Goal: Information Seeking & Learning: Learn about a topic

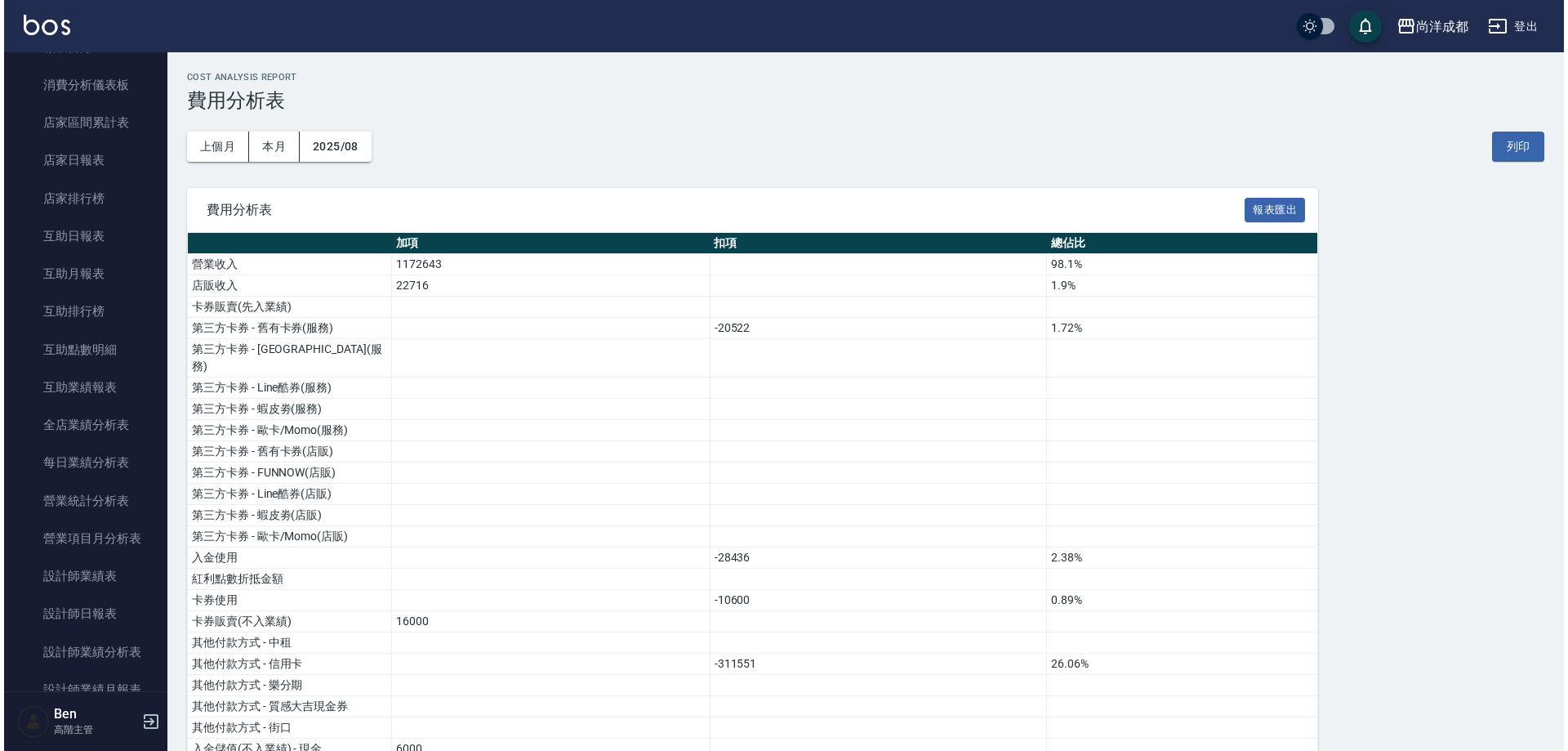
scroll to position [654, 0]
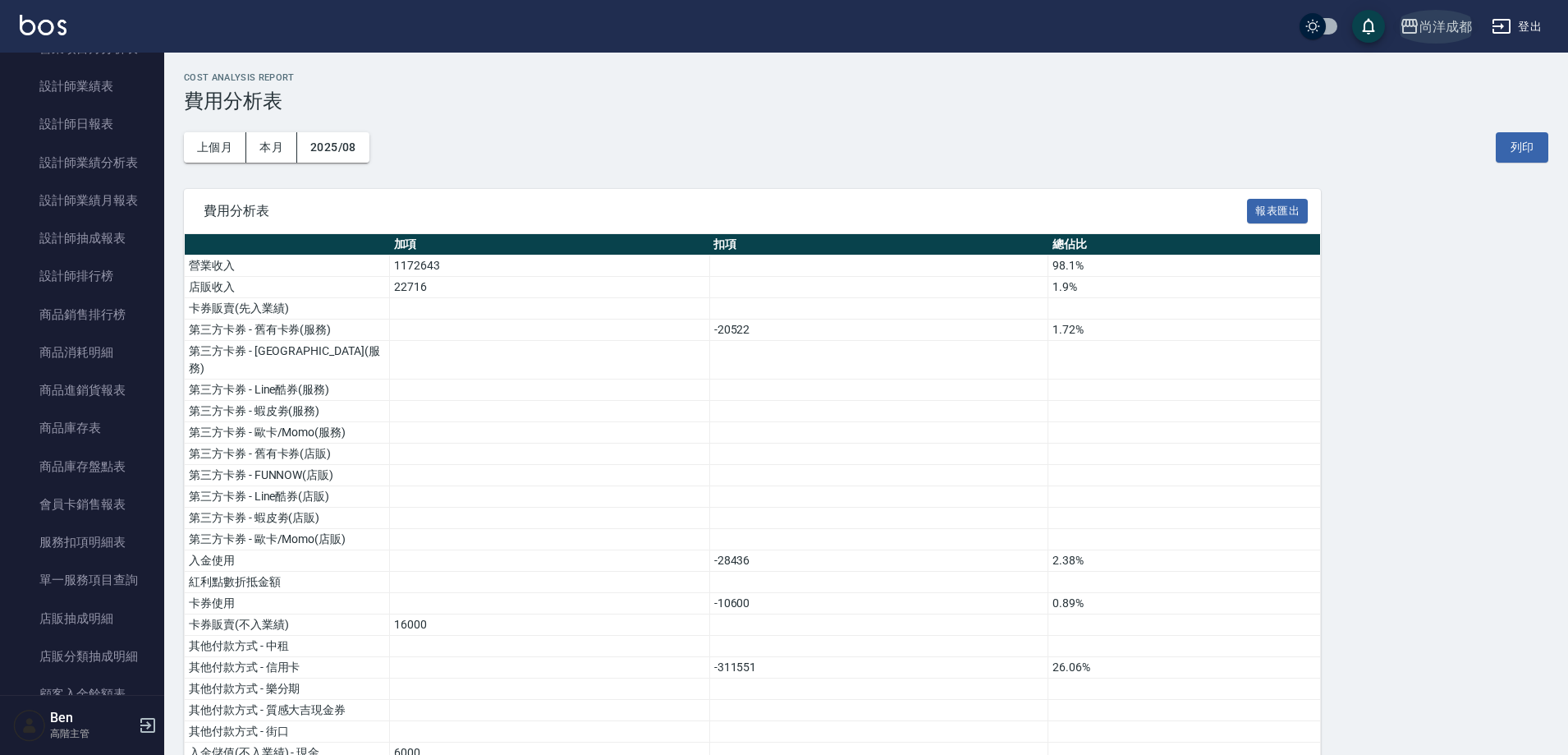
click at [1446, 23] on div "尚洋成都" at bounding box center [1445, 27] width 53 height 21
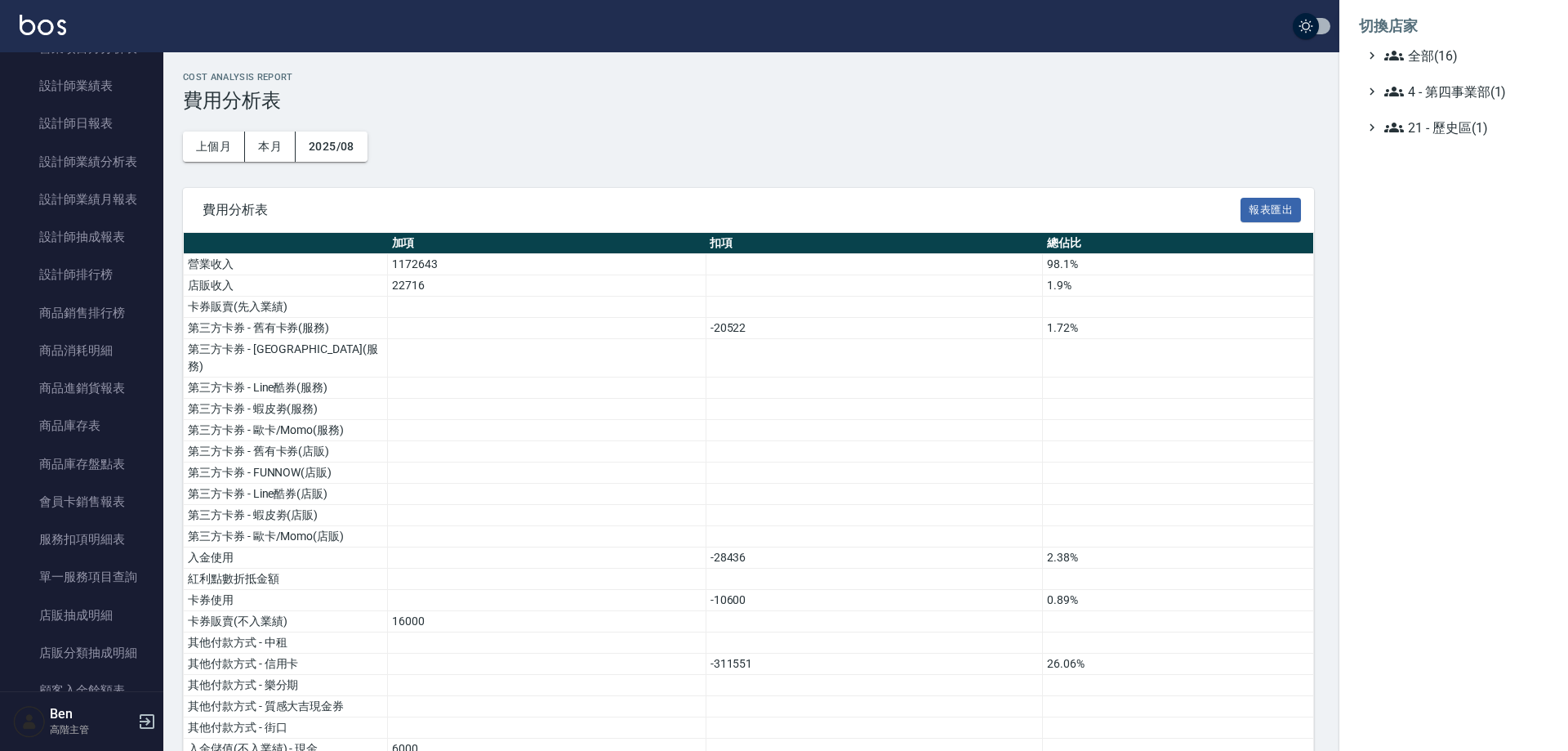
click at [1444, 52] on span "全部(16)" at bounding box center [1462, 56] width 157 height 20
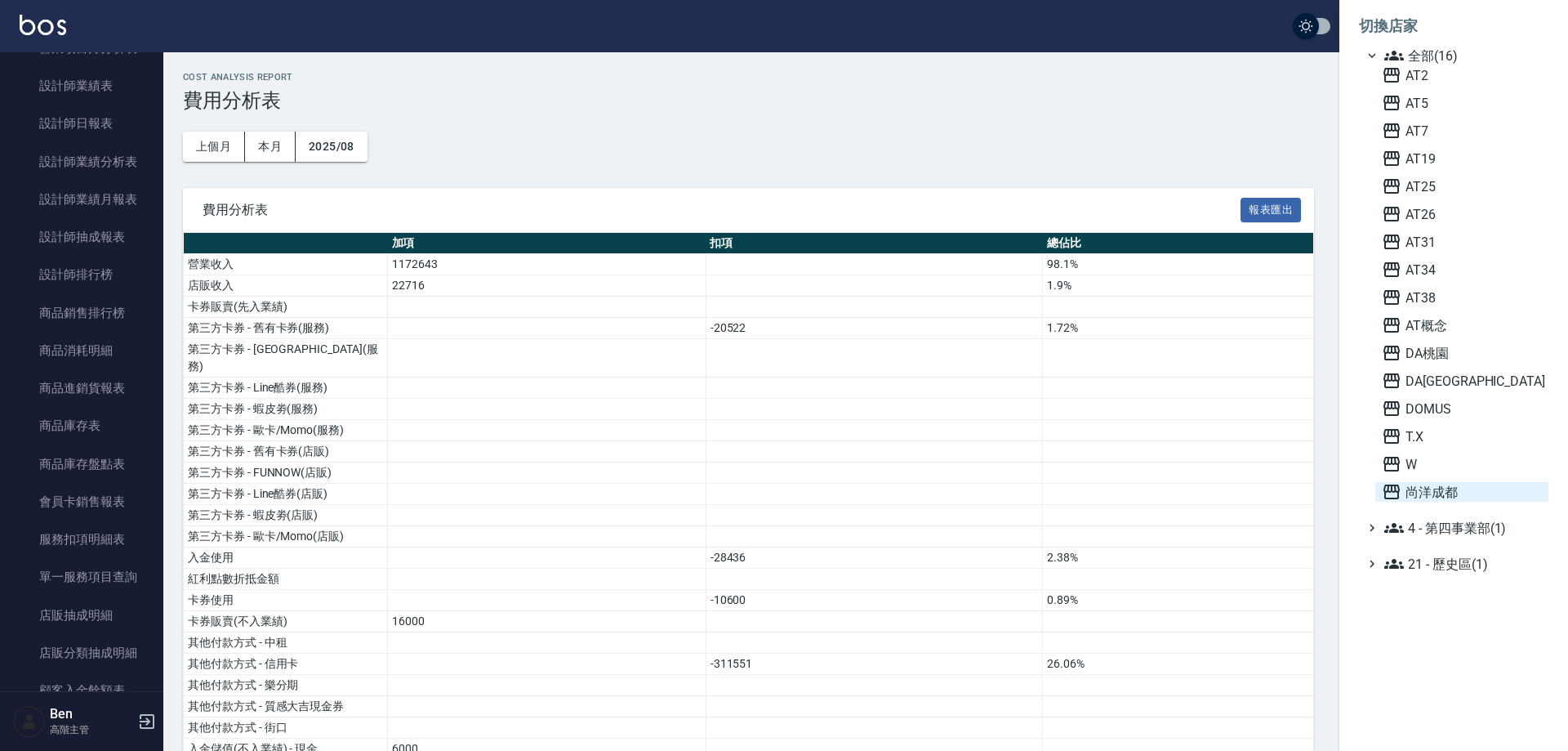
click at [1469, 485] on span "尚洋成都" at bounding box center [1461, 492] width 160 height 20
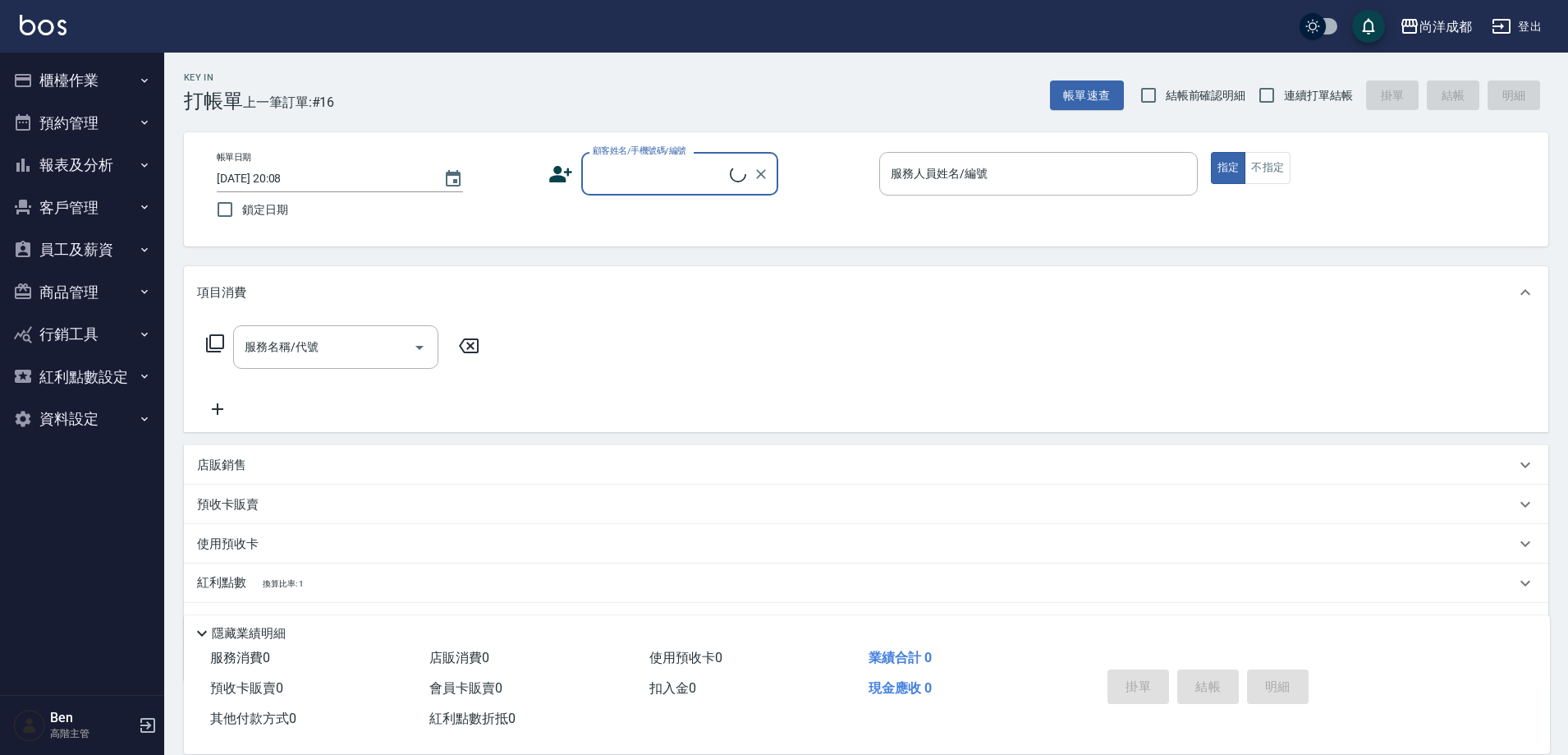
click at [87, 167] on button "報表及分析" at bounding box center [82, 165] width 151 height 43
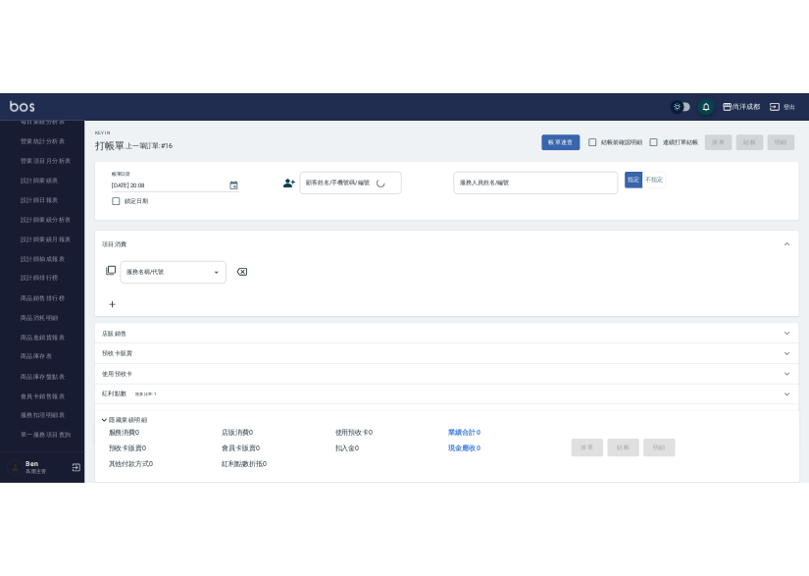
scroll to position [1177, 0]
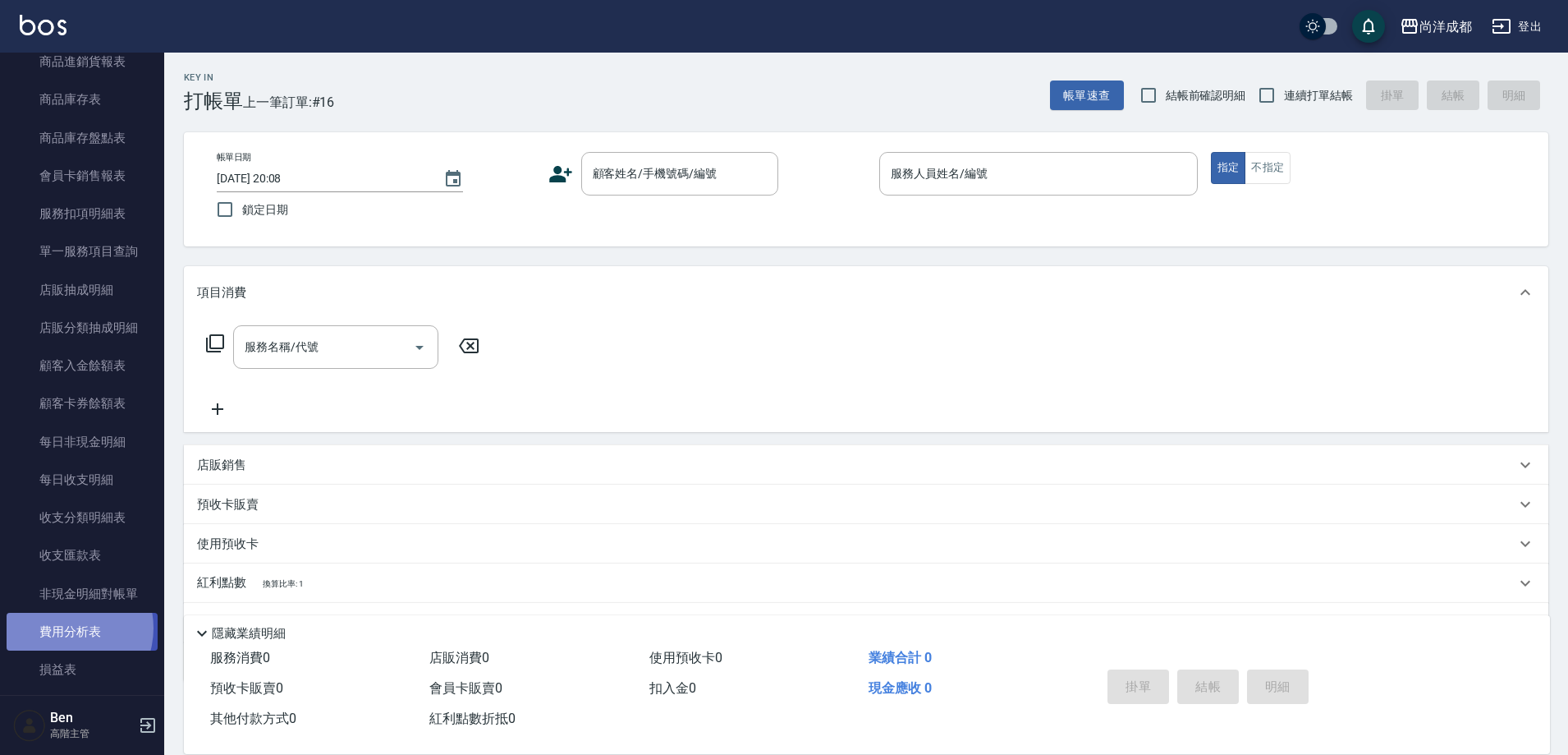
click at [64, 629] on link "費用分析表" at bounding box center [82, 631] width 151 height 38
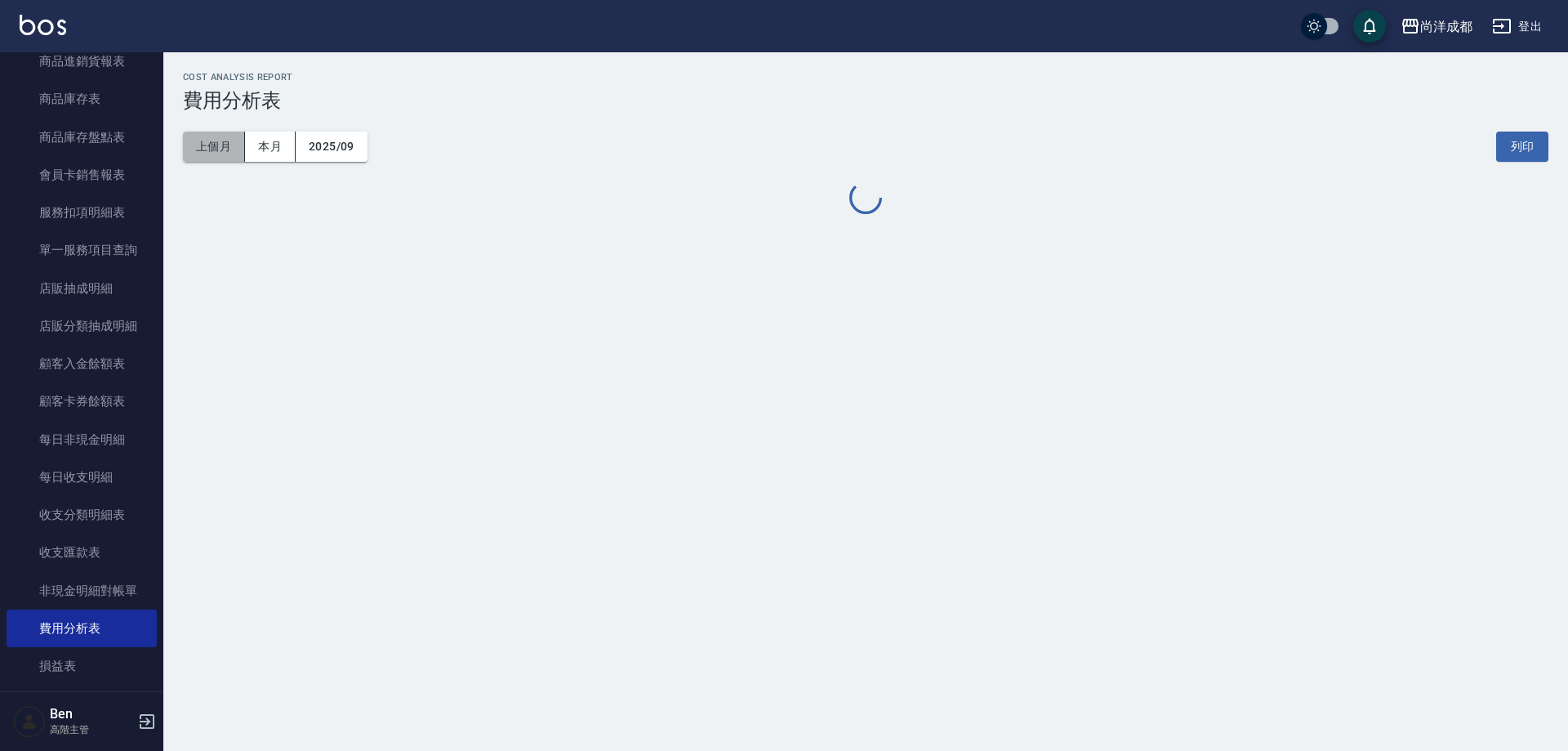
click at [217, 153] on button "上個月" at bounding box center [214, 147] width 62 height 30
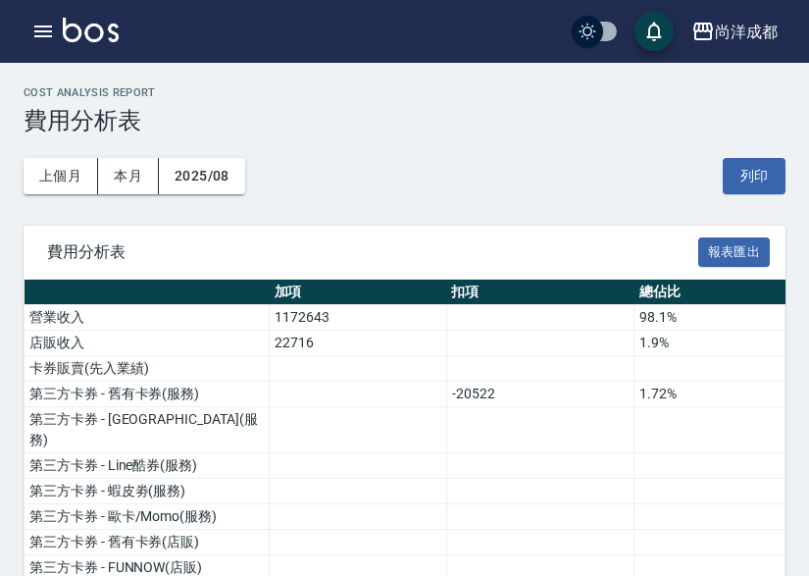
scroll to position [98, 0]
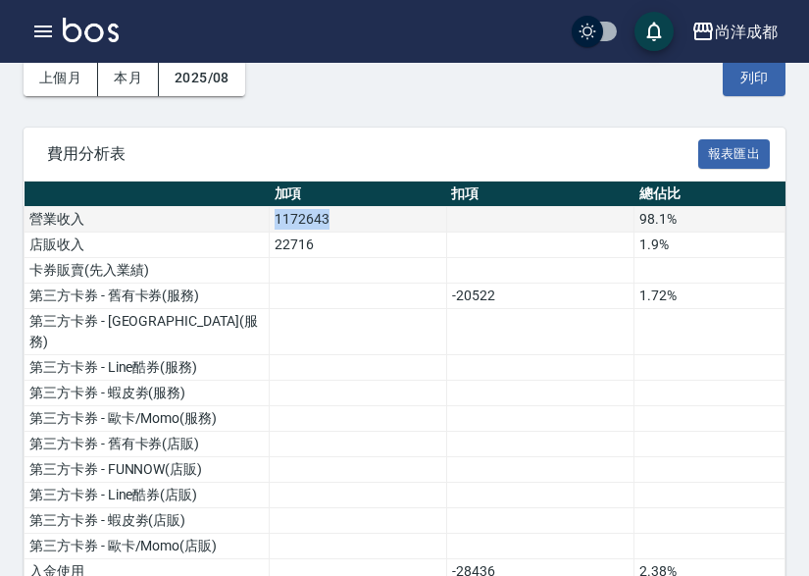
drag, startPoint x: 332, startPoint y: 213, endPoint x: 252, endPoint y: 216, distance: 79.5
click at [252, 216] on tr "營業收入 1172643 98.1%" at bounding box center [405, 220] width 761 height 26
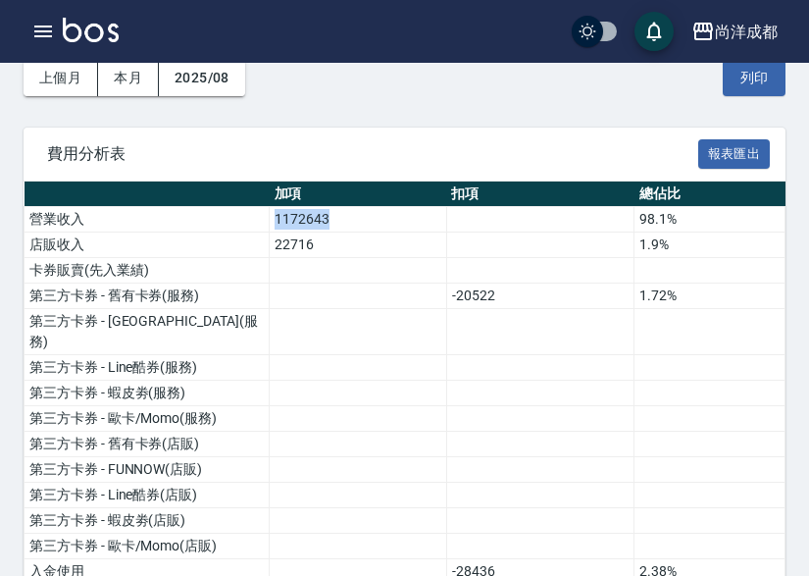
copy tr "營業收入 1172643"
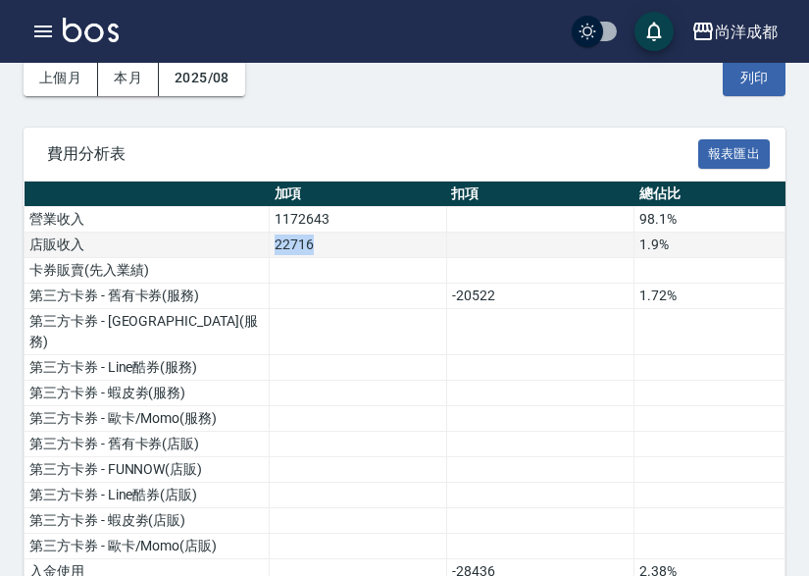
drag, startPoint x: 297, startPoint y: 245, endPoint x: 224, endPoint y: 245, distance: 73.6
click at [225, 245] on tr "店販收入 22716 1.9%" at bounding box center [405, 246] width 761 height 26
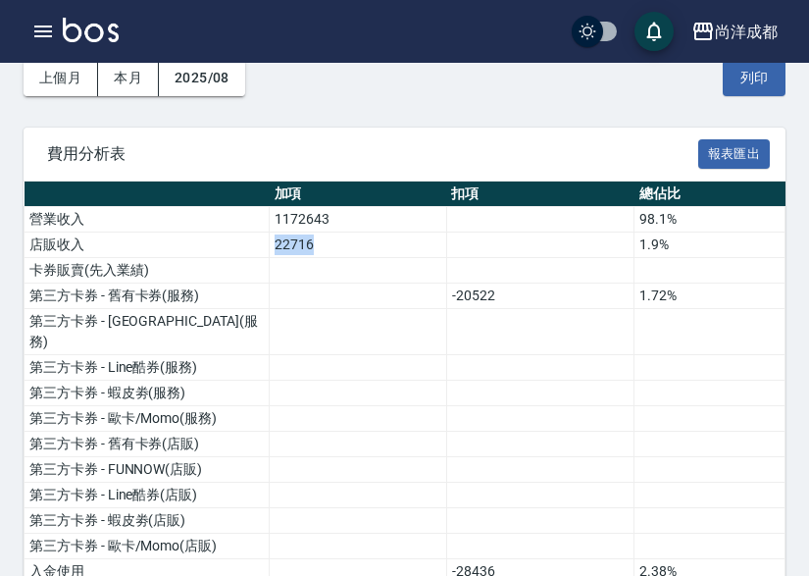
copy tr "店販收入 22716"
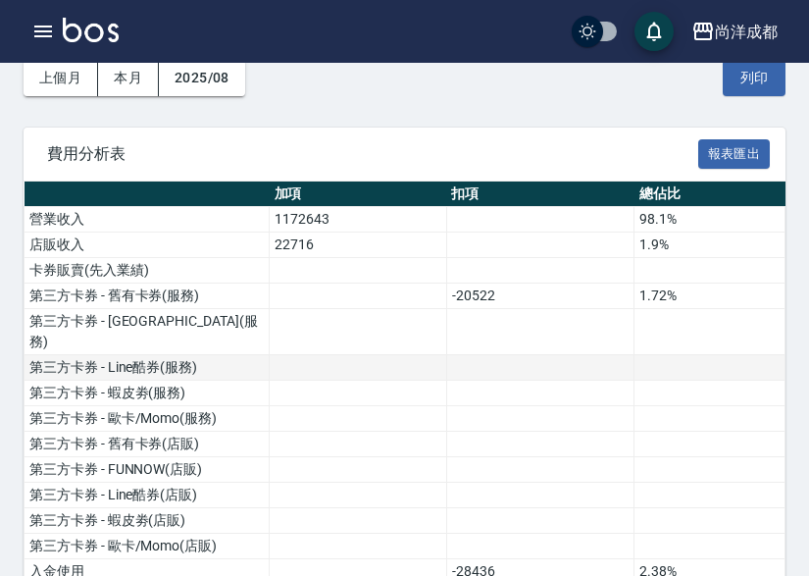
click at [432, 355] on td at bounding box center [359, 368] width 178 height 26
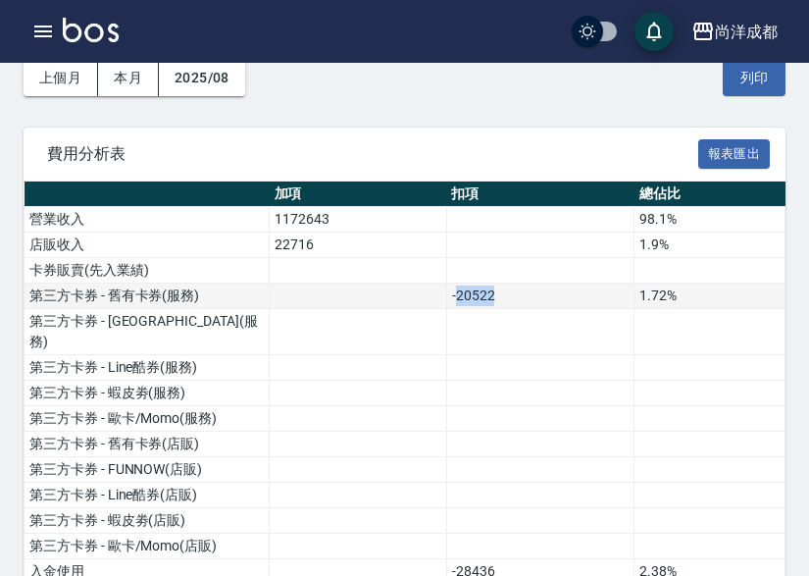
click at [454, 290] on td "-20522" at bounding box center [539, 297] width 187 height 26
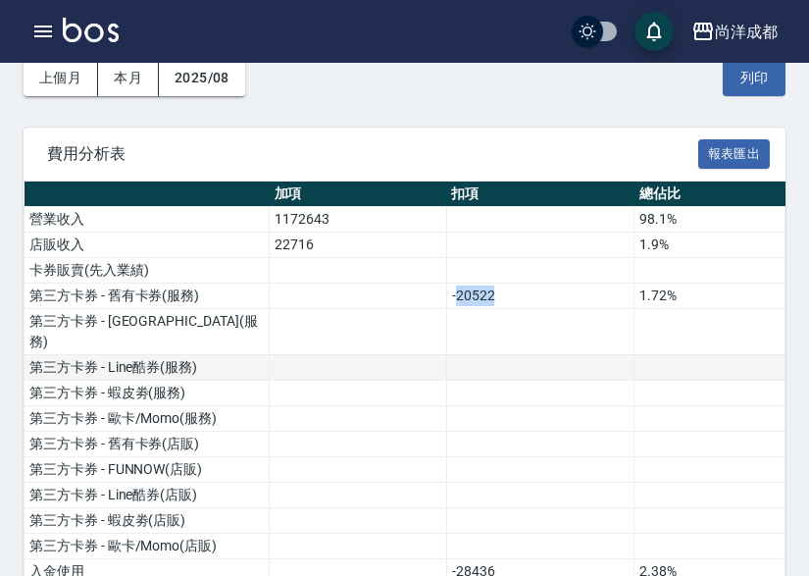
copy td "20522"
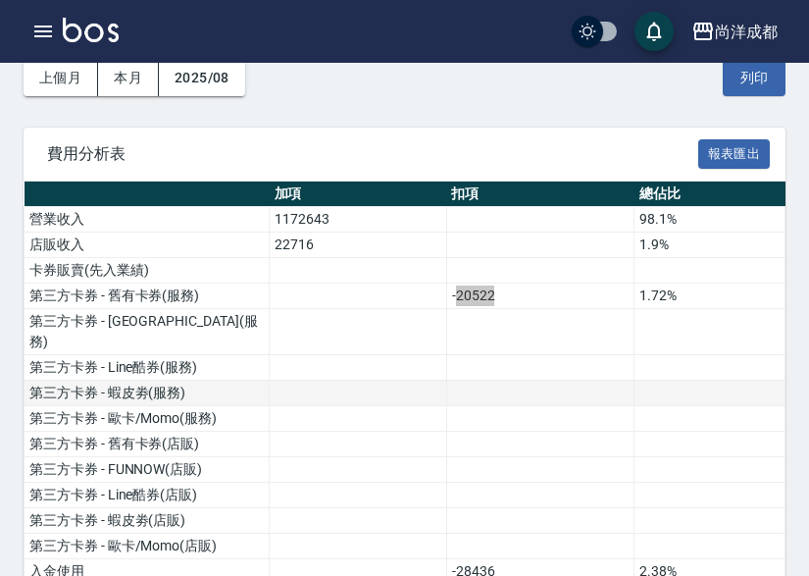
scroll to position [196, 0]
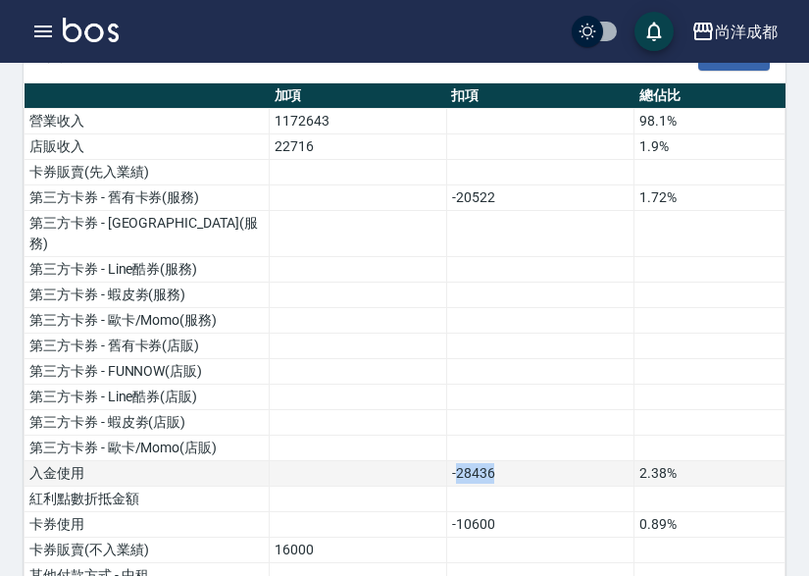
drag, startPoint x: 507, startPoint y: 451, endPoint x: 458, endPoint y: 454, distance: 49.1
click at [458, 461] on td "-28436" at bounding box center [539, 474] width 187 height 26
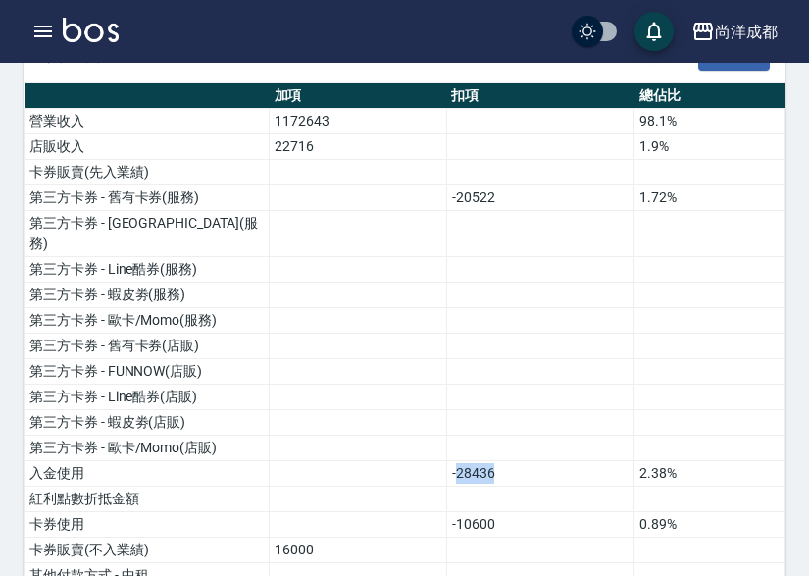
copy td "28436"
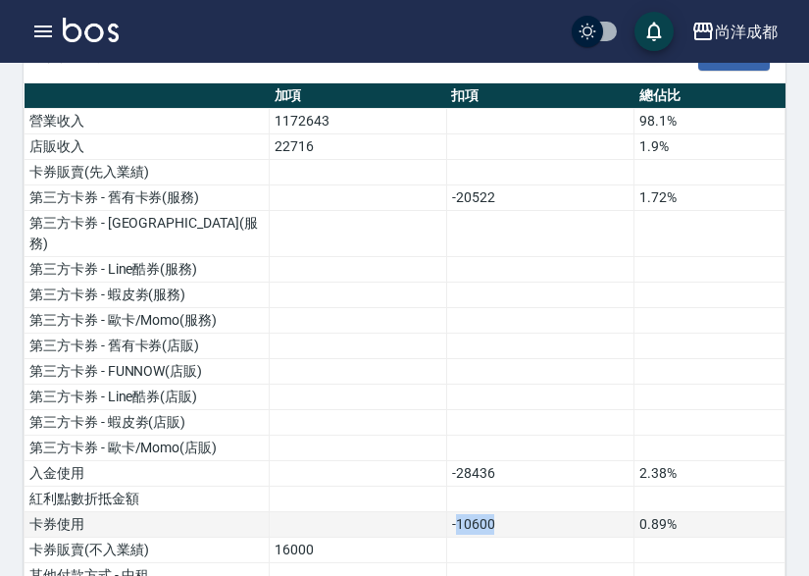
drag, startPoint x: 508, startPoint y: 502, endPoint x: 456, endPoint y: 506, distance: 52.1
click at [456, 512] on td "-10600" at bounding box center [539, 525] width 187 height 26
copy td "10600"
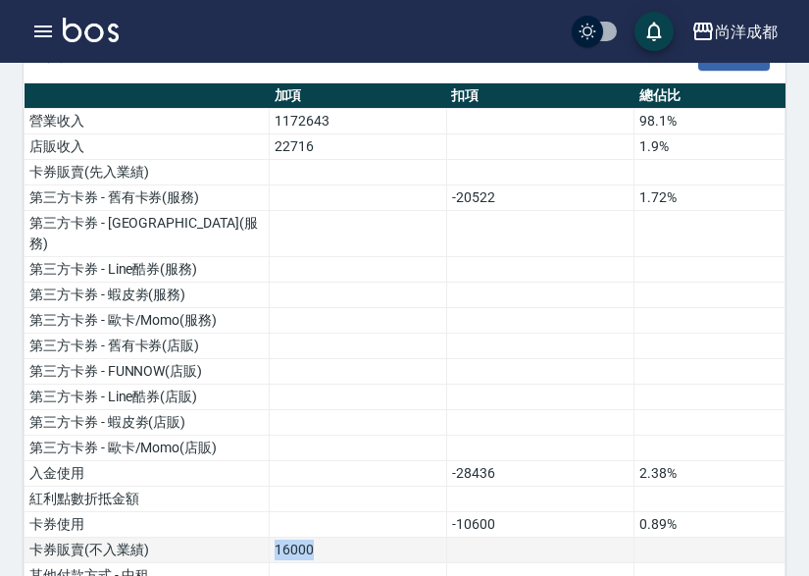
drag, startPoint x: 323, startPoint y: 529, endPoint x: 265, endPoint y: 529, distance: 57.9
click at [267, 538] on tr "卡券販賣(不入業績) 16000" at bounding box center [405, 551] width 761 height 26
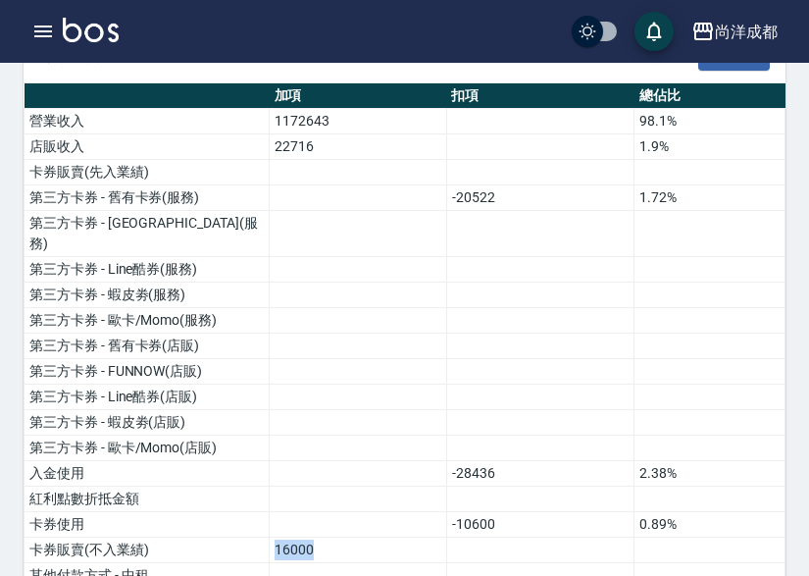
copy tr "卡券販賣(不入業績) 16000"
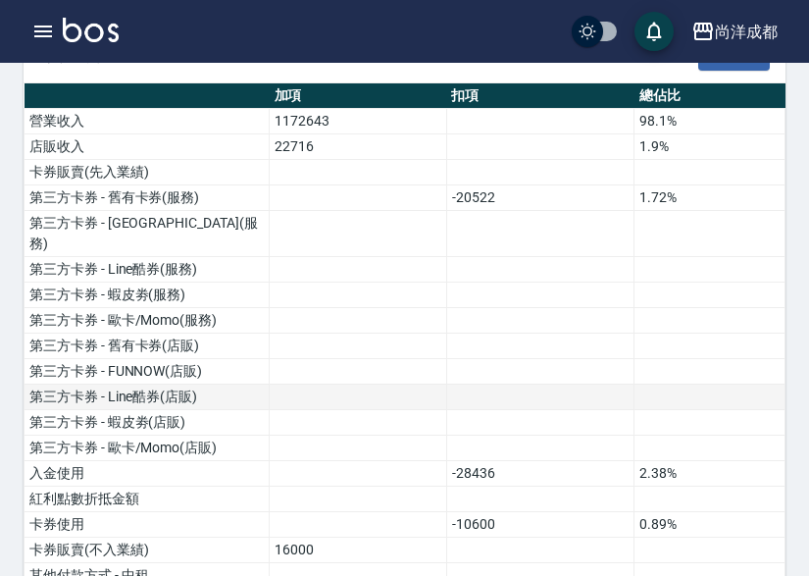
click at [257, 385] on td "第三方卡券 - Line酷券(店販)" at bounding box center [147, 398] width 245 height 26
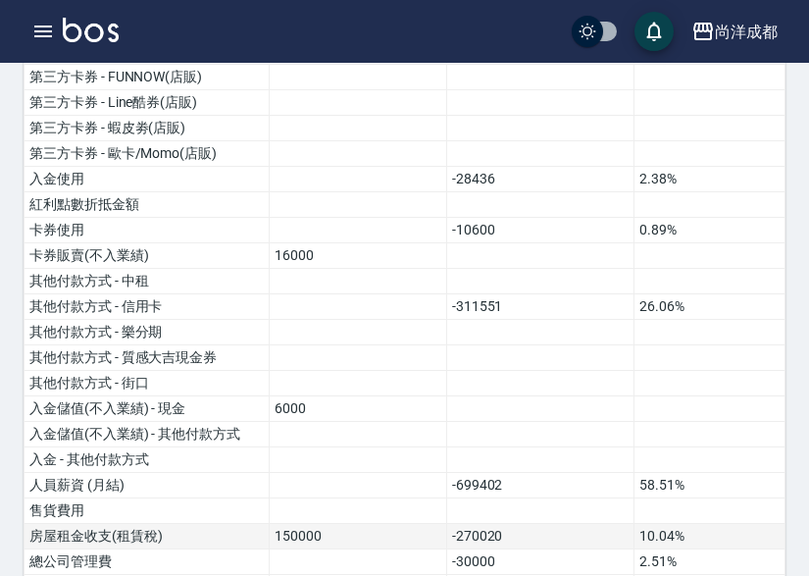
scroll to position [589, 0]
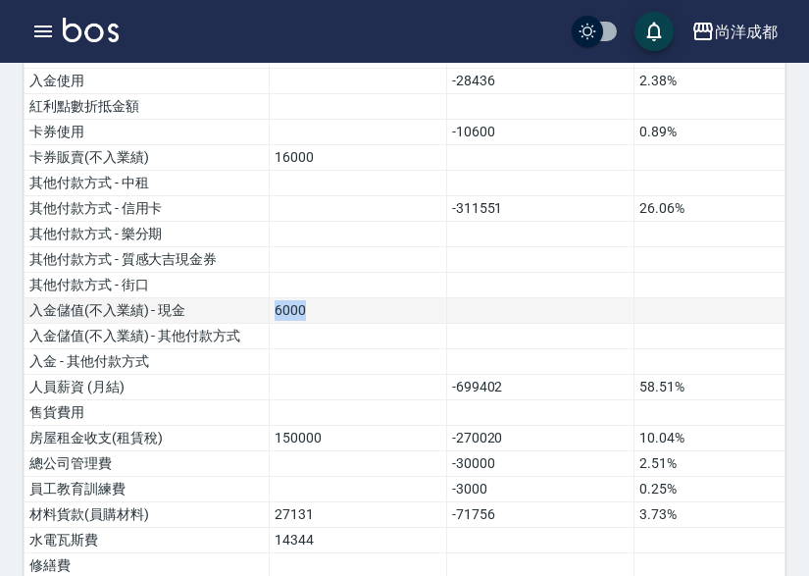
drag, startPoint x: 321, startPoint y: 288, endPoint x: 227, endPoint y: 287, distance: 94.2
click at [227, 298] on tr "入金儲值(不入業績) - 現金 6000" at bounding box center [405, 311] width 761 height 26
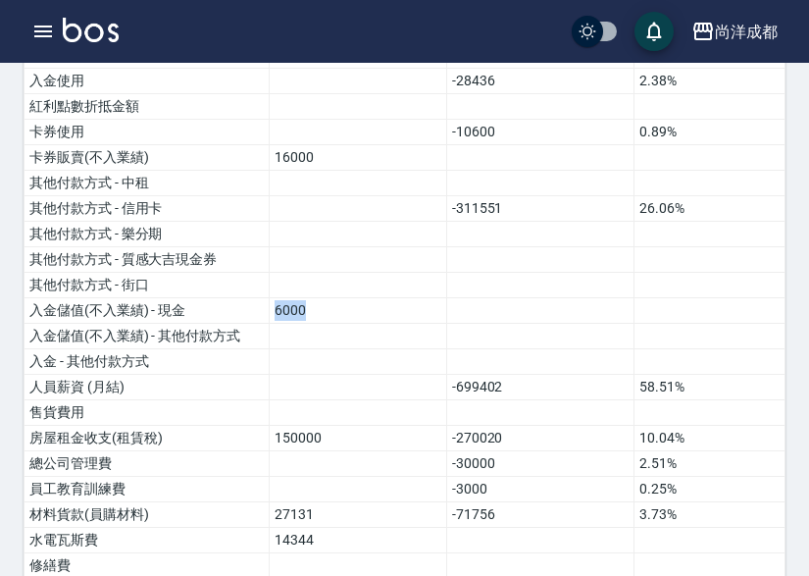
copy tr "入金儲值(不入業績) - 現金 6000"
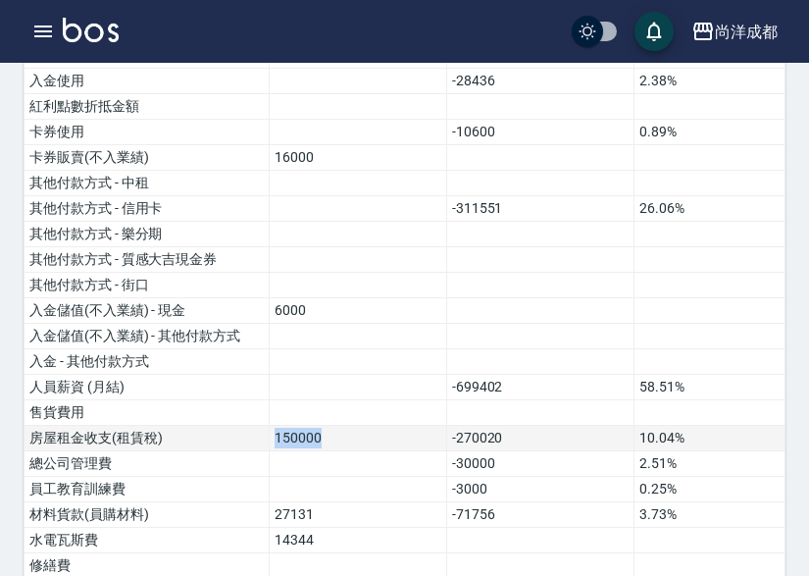
drag, startPoint x: 353, startPoint y: 416, endPoint x: 267, endPoint y: 417, distance: 86.3
click at [267, 426] on tr "房屋租金收支(租賃稅) 150000 -270020 10.04%" at bounding box center [405, 439] width 761 height 26
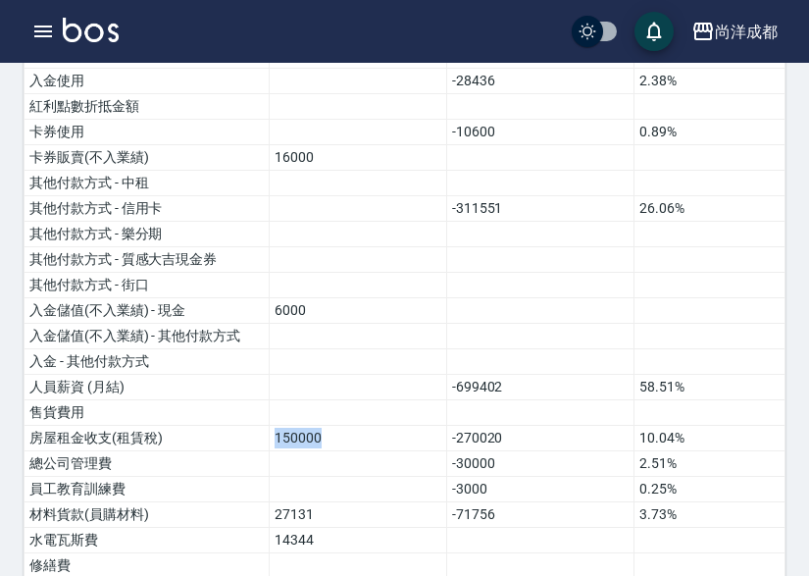
copy tr "房屋租金收支(租賃稅) 150000"
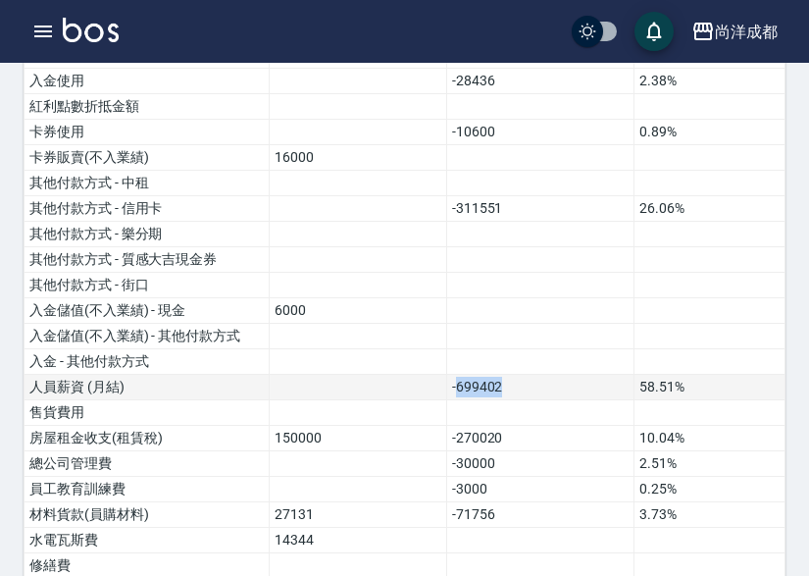
drag, startPoint x: 500, startPoint y: 370, endPoint x: 459, endPoint y: 371, distance: 41.2
click at [459, 375] on td "-699402" at bounding box center [539, 388] width 187 height 26
copy td "699402"
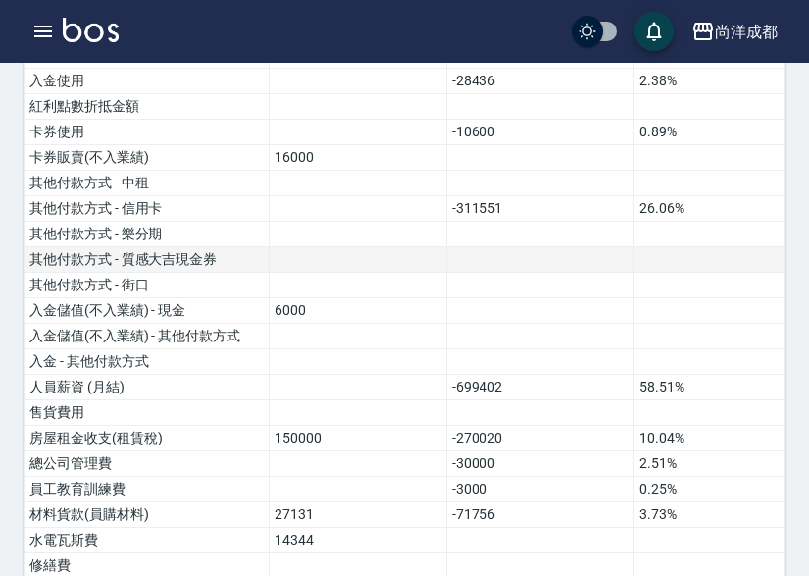
click at [419, 247] on td at bounding box center [359, 260] width 178 height 26
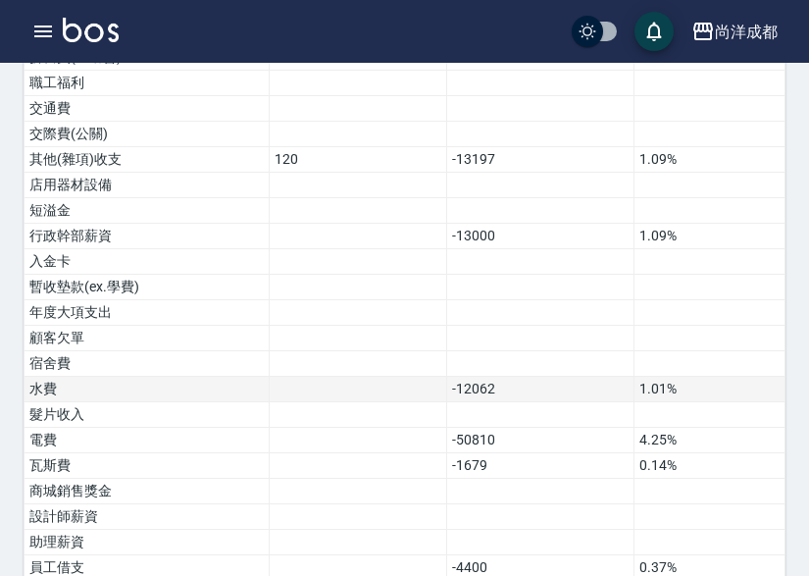
scroll to position [1485, 0]
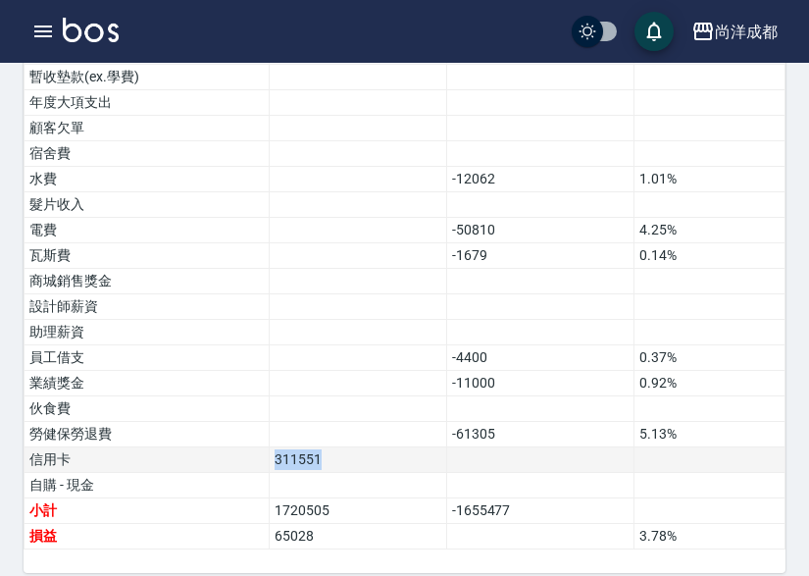
drag, startPoint x: 342, startPoint y: 439, endPoint x: 256, endPoint y: 440, distance: 86.3
click at [256, 447] on tr "信用卡 311551" at bounding box center [405, 460] width 761 height 26
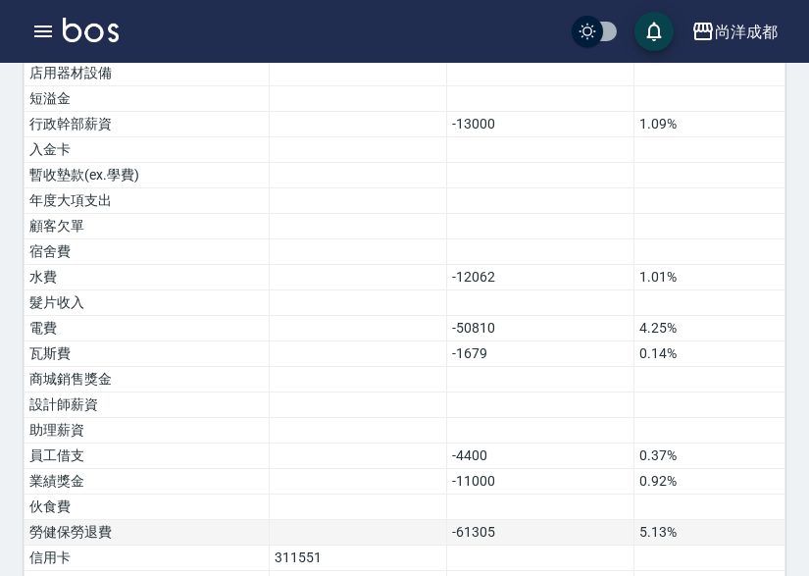
click at [392, 418] on td at bounding box center [359, 431] width 178 height 26
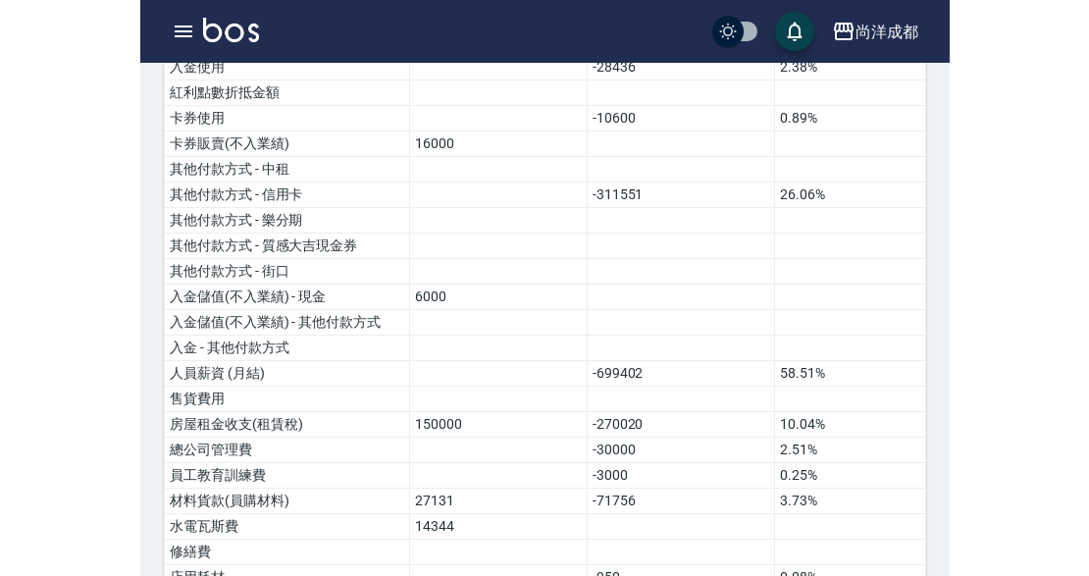
scroll to position [0, 0]
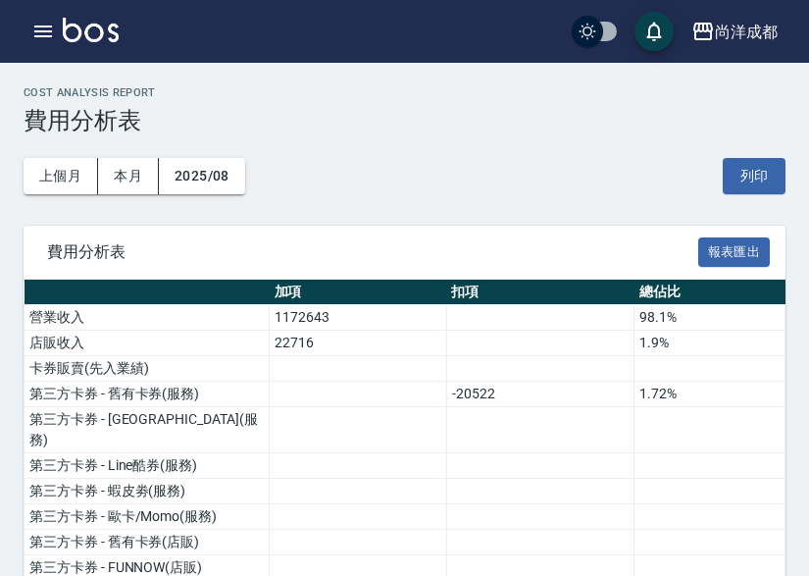
drag, startPoint x: 434, startPoint y: 219, endPoint x: 422, endPoint y: 192, distance: 29.0
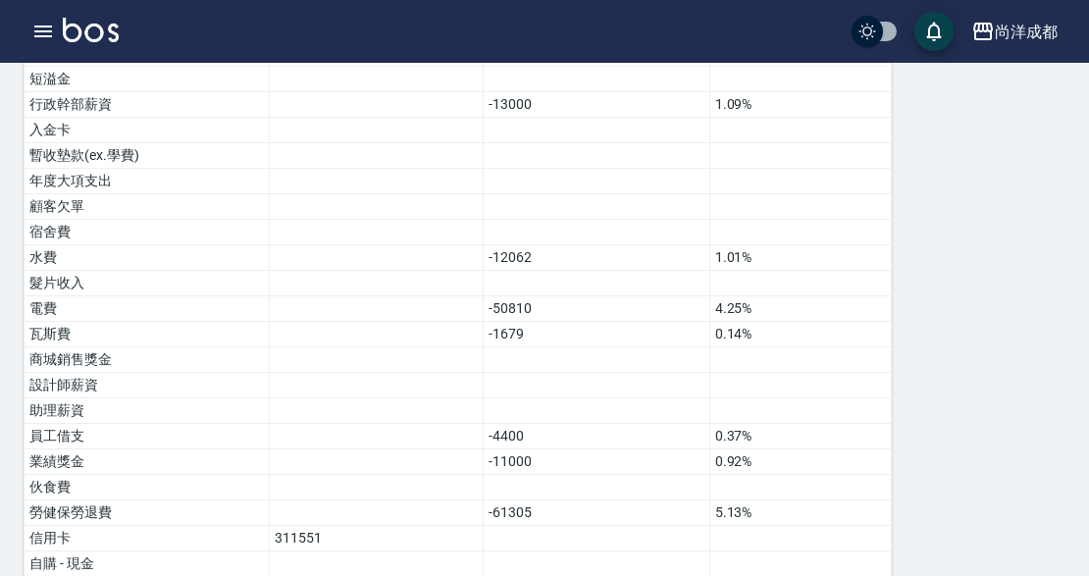
scroll to position [1485, 0]
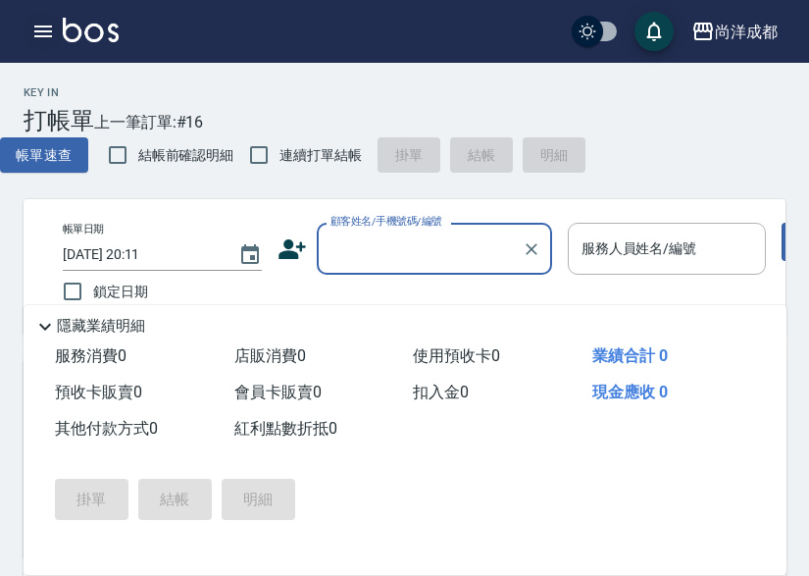
click at [42, 40] on icon "button" at bounding box center [43, 32] width 24 height 24
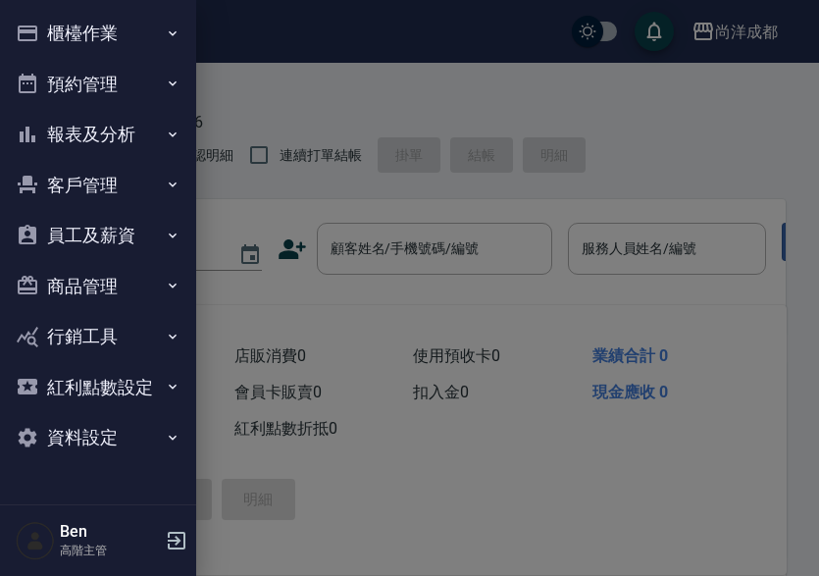
click at [150, 18] on button "櫃檯作業" at bounding box center [98, 33] width 181 height 51
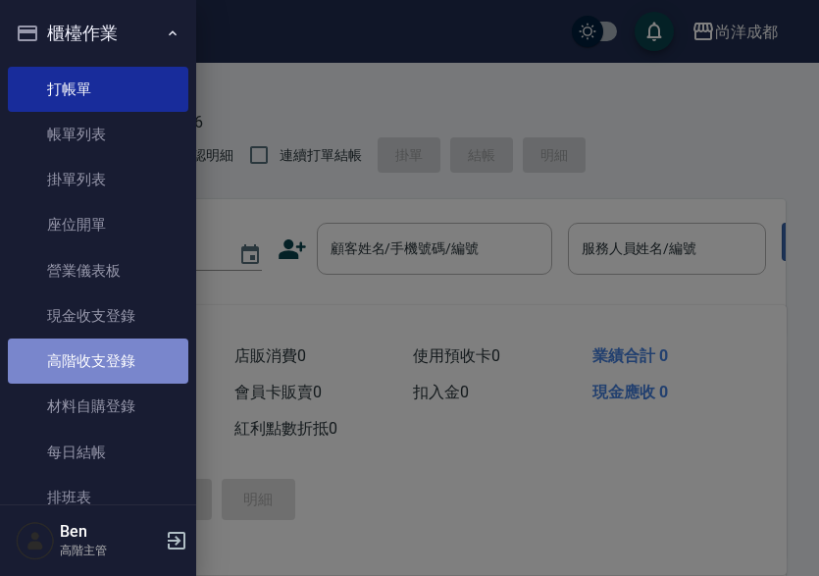
click at [114, 364] on link "高階收支登錄" at bounding box center [98, 360] width 181 height 45
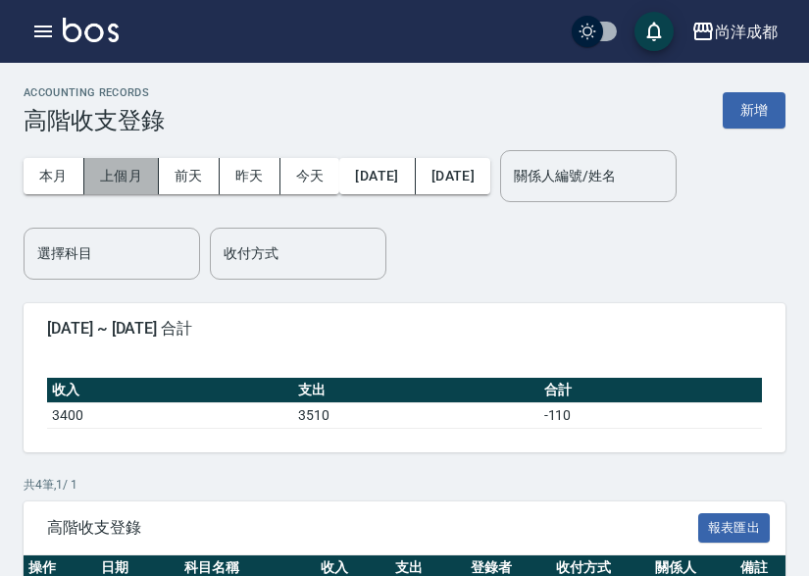
click at [113, 179] on button "上個月" at bounding box center [121, 176] width 75 height 36
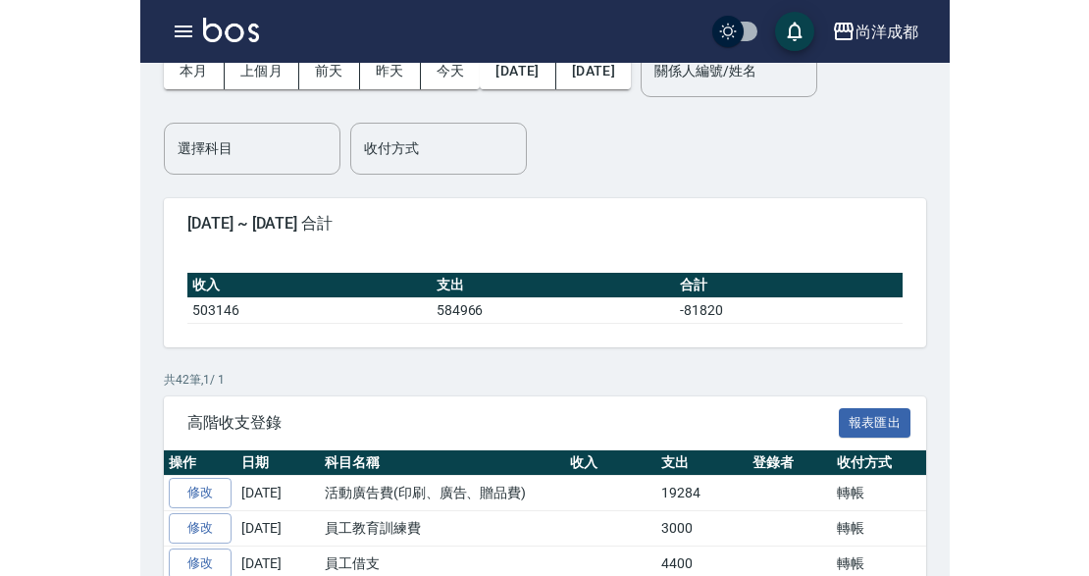
scroll to position [294, 0]
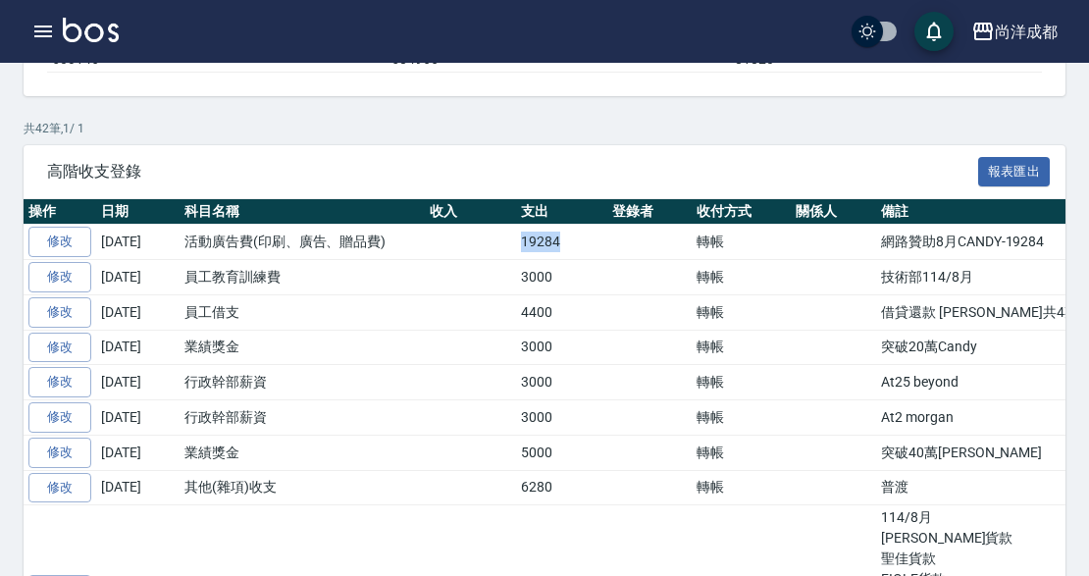
drag, startPoint x: 508, startPoint y: 295, endPoint x: 573, endPoint y: 300, distance: 64.9
click at [573, 260] on tr "修改 2025-08-31 活動廣告費(印刷、廣告、贈品費) 19284 轉帳 網路贊助8月CANDY-19284" at bounding box center [661, 242] width 1275 height 35
copy tr "19284"
click at [581, 330] on td "4400" at bounding box center [561, 311] width 91 height 35
drag, startPoint x: 530, startPoint y: 372, endPoint x: 573, endPoint y: 375, distance: 43.3
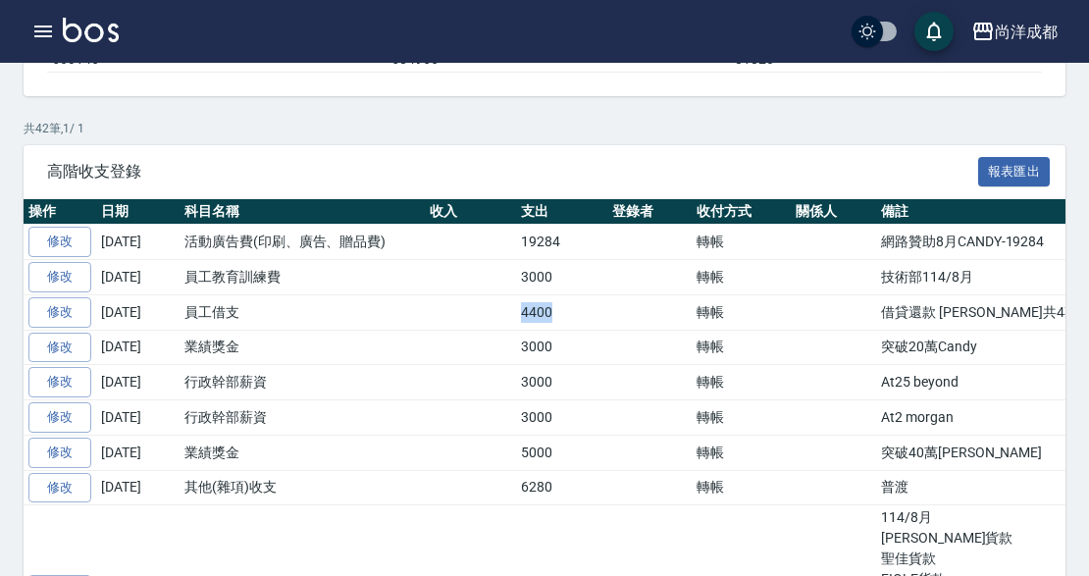
click at [573, 330] on td "4400" at bounding box center [561, 311] width 91 height 35
copy td "4400"
drag, startPoint x: 504, startPoint y: 411, endPoint x: 566, endPoint y: 411, distance: 61.8
click at [566, 365] on tr "修改 2025-08-31 業績獎金 3000 轉帳 突破20萬Candy" at bounding box center [661, 347] width 1275 height 35
copy tr "3000"
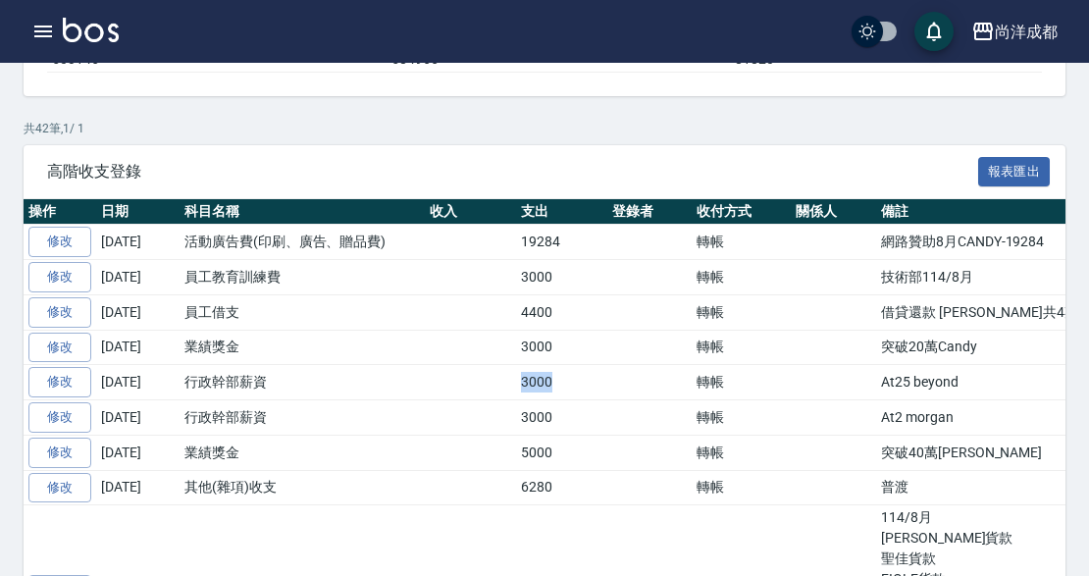
drag, startPoint x: 510, startPoint y: 448, endPoint x: 561, endPoint y: 447, distance: 51.0
click at [561, 400] on tr "修改 2025-08-31 行政幹部薪資 3000 轉帳 At25 beyond" at bounding box center [661, 382] width 1275 height 35
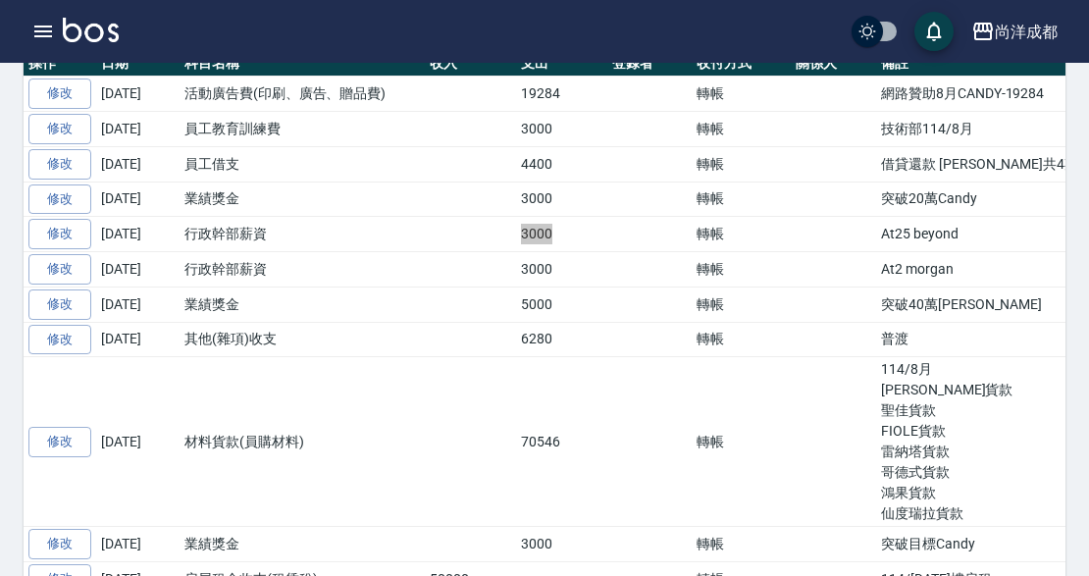
scroll to position [491, 0]
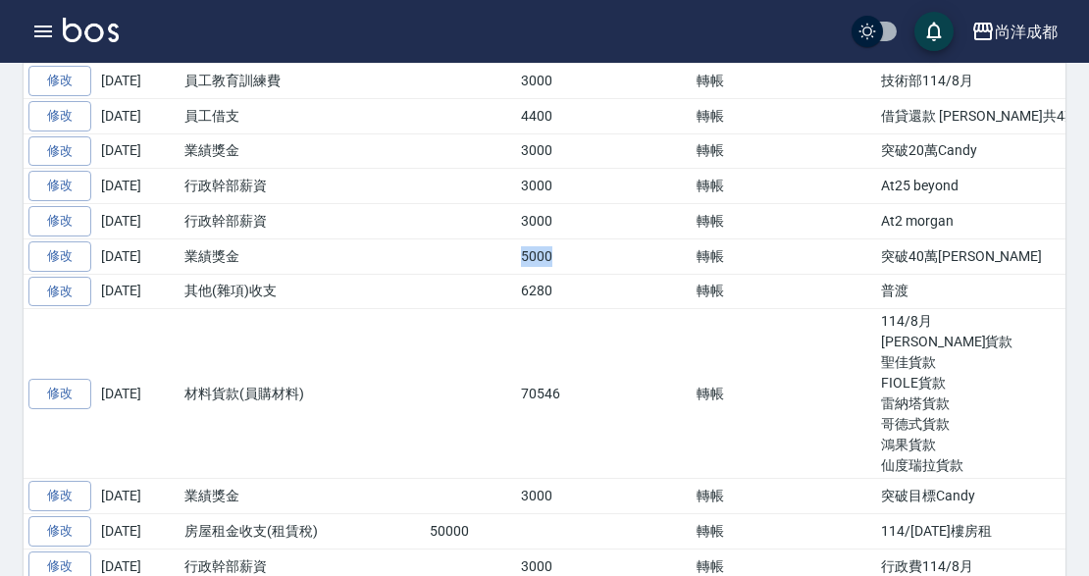
drag, startPoint x: 562, startPoint y: 319, endPoint x: 581, endPoint y: 319, distance: 18.6
click at [581, 274] on tr "修改 2025-08-31 業績獎金 5000 轉帳 突破40萬Benny" at bounding box center [661, 255] width 1275 height 35
copy tr "5000"
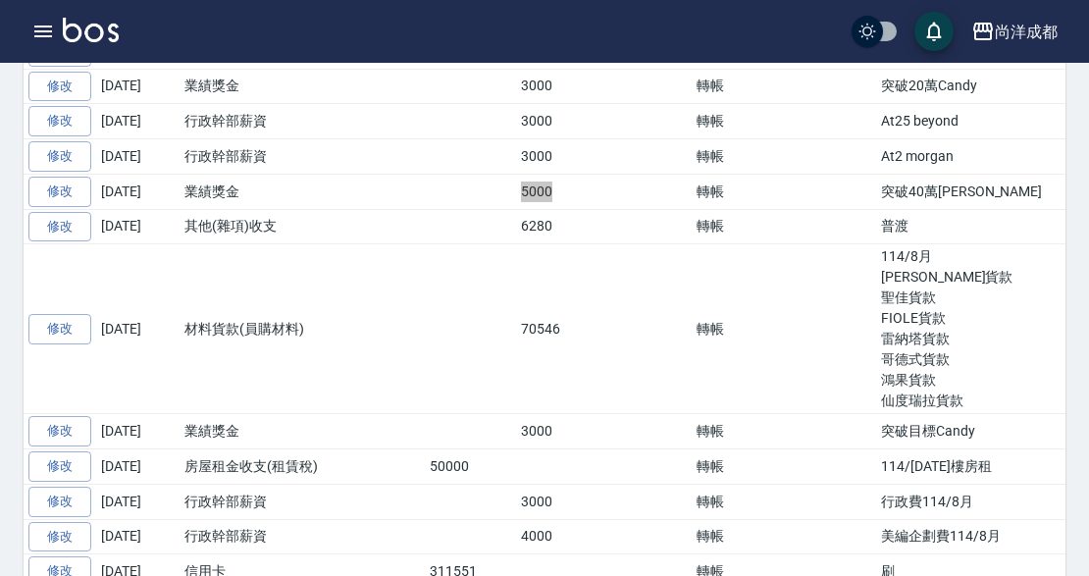
scroll to position [589, 0]
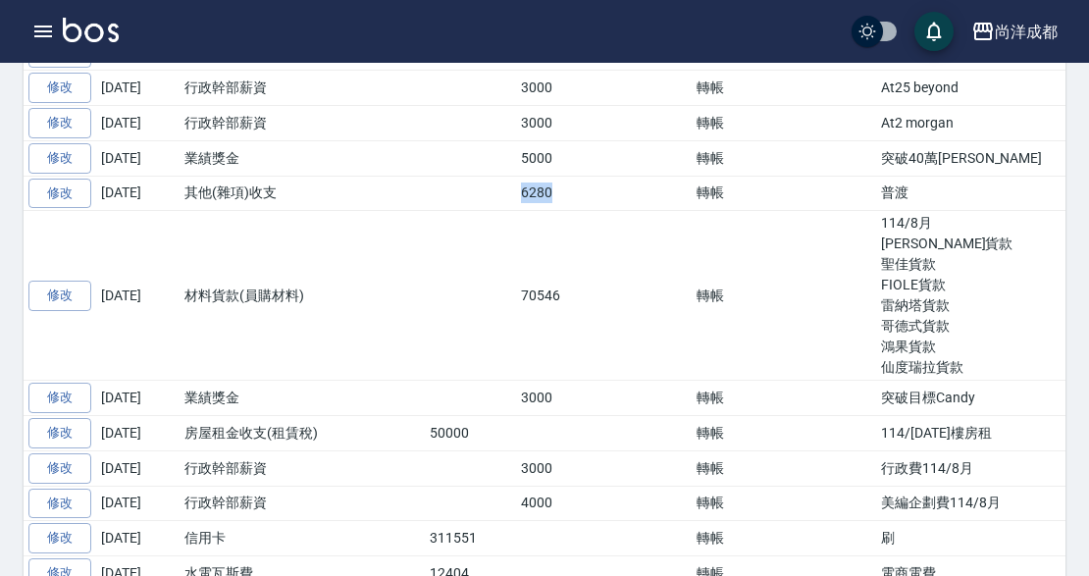
drag, startPoint x: 507, startPoint y: 255, endPoint x: 563, endPoint y: 255, distance: 55.9
click at [563, 211] on tr "修改 2025-08-31 其他(雜項)收支 6280 轉帳 普渡" at bounding box center [661, 193] width 1275 height 35
copy tr "6280"
drag, startPoint x: 527, startPoint y: 366, endPoint x: 568, endPoint y: 366, distance: 41.2
click at [568, 366] on td "70546" at bounding box center [561, 296] width 91 height 170
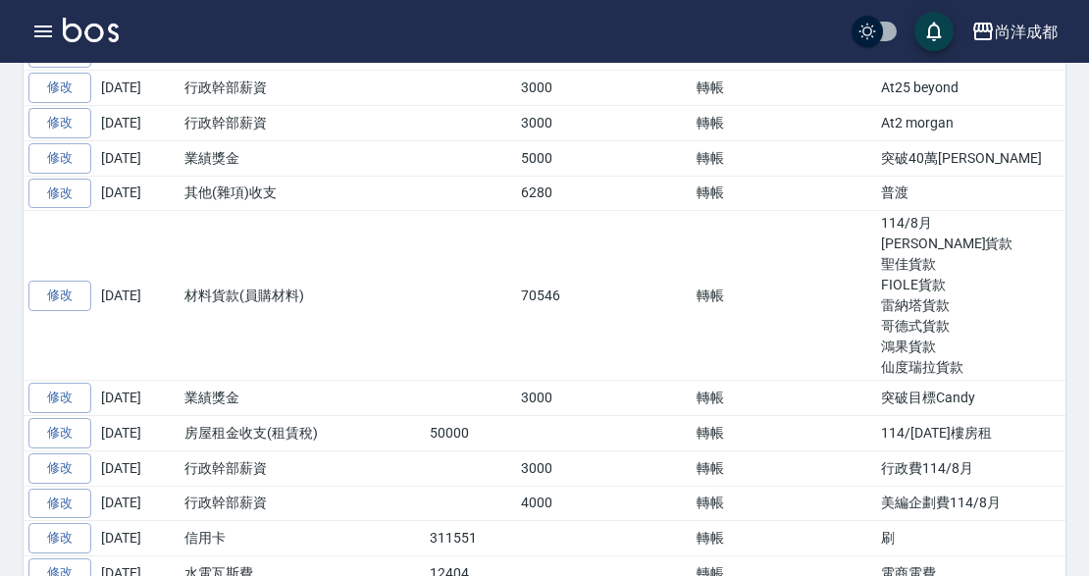
click at [808, 211] on td at bounding box center [833, 193] width 85 height 35
click at [808, 381] on td "114/8月 里歐貨款 聖佳貨款 FIOLE貨款 雷納塔貨款 哥德式貨款 鴻果貨款 仙度瑞拉貨款" at bounding box center [1087, 296] width 423 height 170
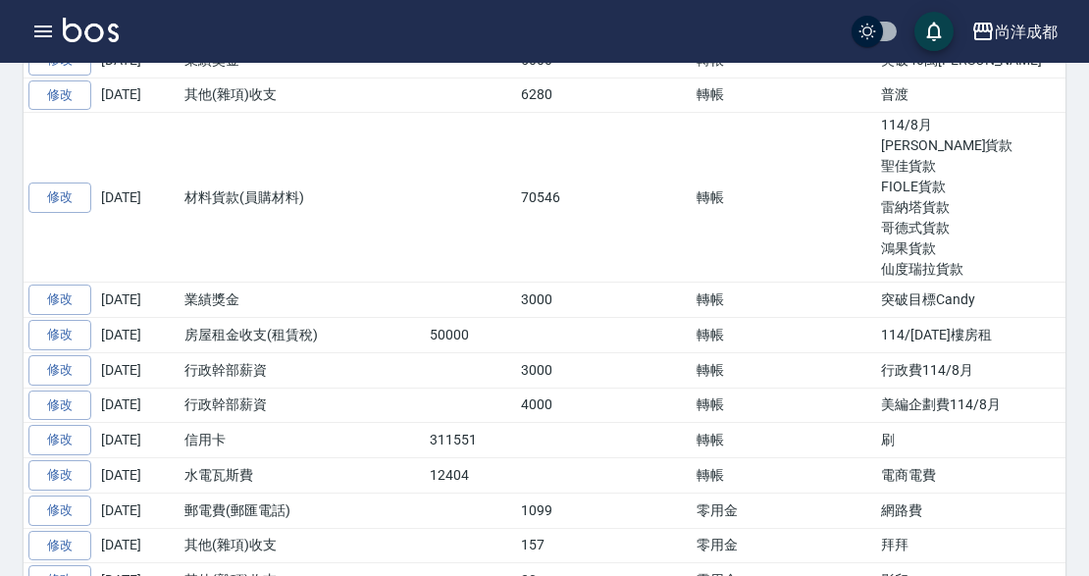
scroll to position [785, 0]
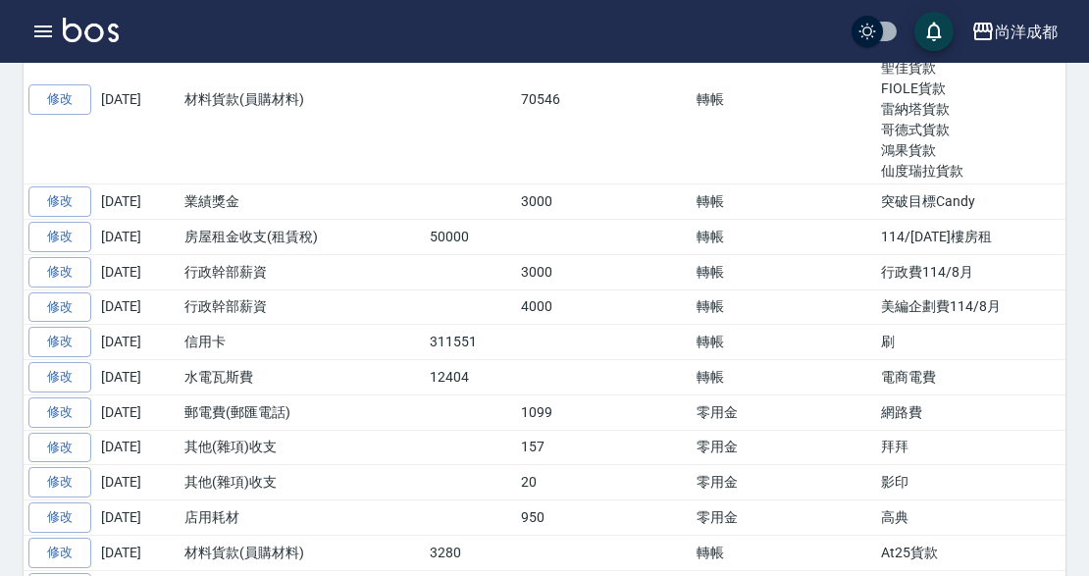
click at [540, 289] on td "3000" at bounding box center [561, 271] width 91 height 35
drag, startPoint x: 427, startPoint y: 303, endPoint x: 473, endPoint y: 304, distance: 46.1
click at [473, 255] on td "50000" at bounding box center [470, 237] width 91 height 35
drag, startPoint x: 501, startPoint y: 336, endPoint x: 567, endPoint y: 336, distance: 65.7
click at [567, 289] on tr "修改 2025-08-31 行政幹部薪資 3000 轉帳 行政費114/8月" at bounding box center [661, 271] width 1275 height 35
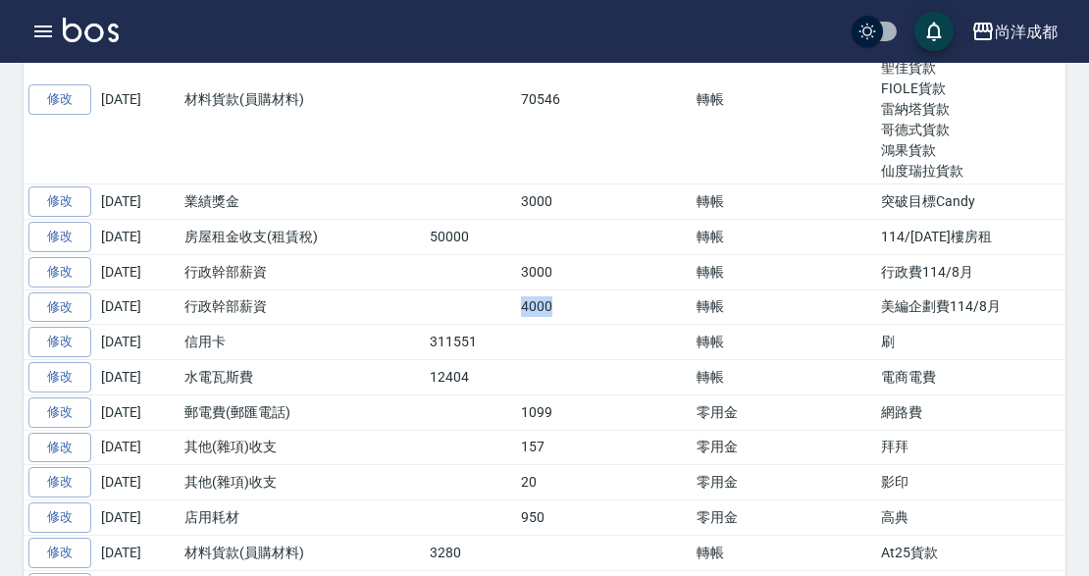
drag, startPoint x: 496, startPoint y: 362, endPoint x: 550, endPoint y: 357, distance: 54.2
click at [550, 325] on tr "修改 2025-08-31 行政幹部薪資 4000 轉帳 美編企劃費114/8月" at bounding box center [661, 306] width 1275 height 35
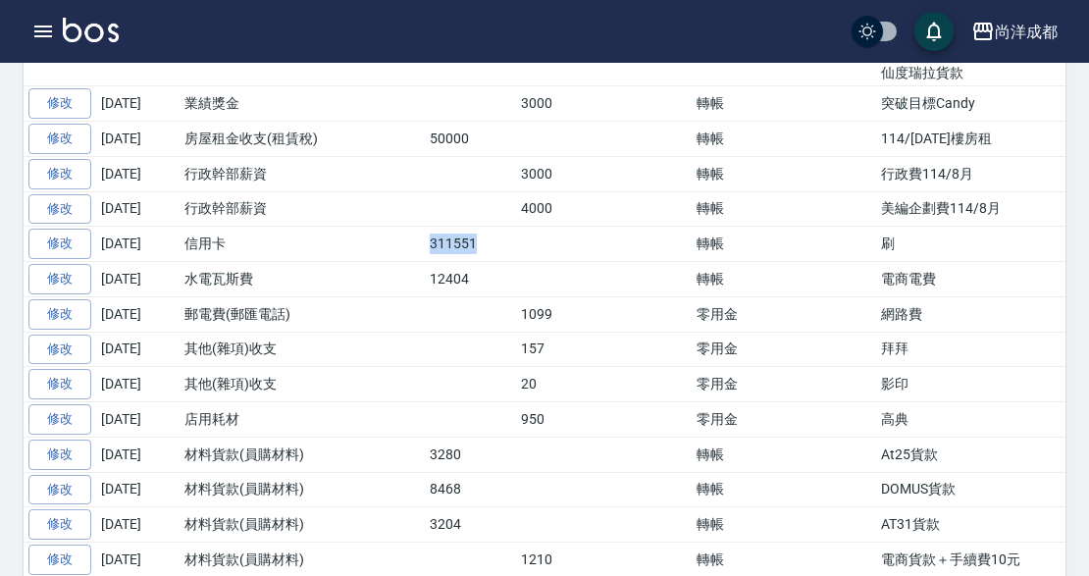
drag, startPoint x: 417, startPoint y: 315, endPoint x: 501, endPoint y: 315, distance: 84.4
click at [501, 262] on tr "修改 2025-08-31 信用卡 311551 轉帳 刷" at bounding box center [661, 244] width 1275 height 35
copy tr "信用卡 311551"
click at [792, 262] on td at bounding box center [833, 244] width 85 height 35
click at [808, 227] on td at bounding box center [833, 208] width 85 height 35
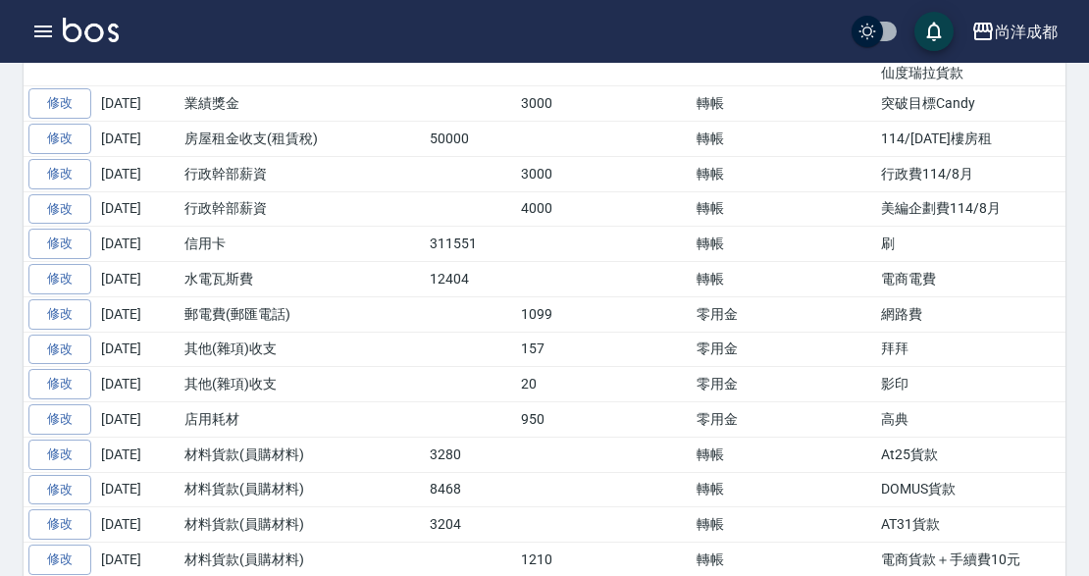
scroll to position [981, 0]
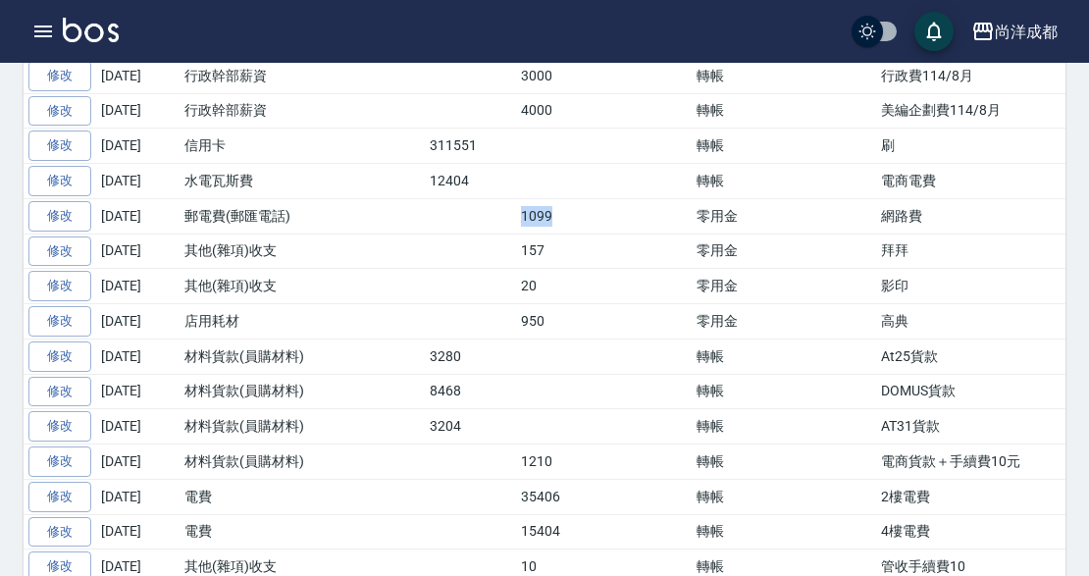
drag, startPoint x: 519, startPoint y: 276, endPoint x: 564, endPoint y: 277, distance: 45.1
click at [564, 233] on td "1099" at bounding box center [561, 215] width 91 height 35
copy td "1099"
drag, startPoint x: 513, startPoint y: 312, endPoint x: 568, endPoint y: 312, distance: 54.9
click at [568, 269] on tr "修改 2025-08-31 其他(雜項)收支 157 零用金 拜拜" at bounding box center [661, 250] width 1275 height 35
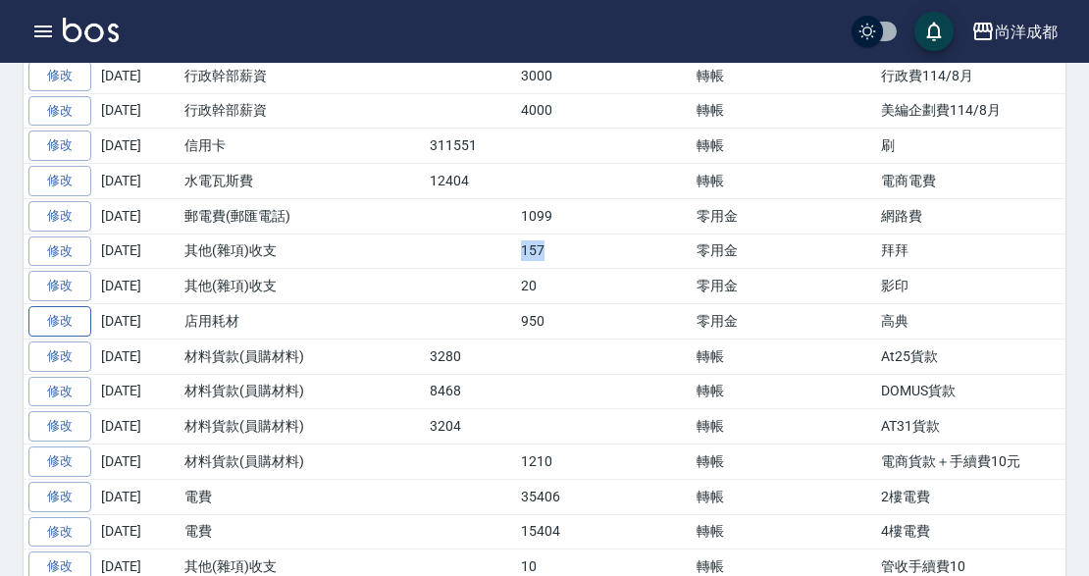
copy tr "157"
drag, startPoint x: 512, startPoint y: 345, endPoint x: 558, endPoint y: 345, distance: 46.1
click at [558, 304] on tr "修改 2025-08-31 其他(雜項)收支 20 零用金 影印" at bounding box center [661, 286] width 1275 height 35
copy tr "20"
click at [808, 304] on td "影印" at bounding box center [1087, 286] width 423 height 35
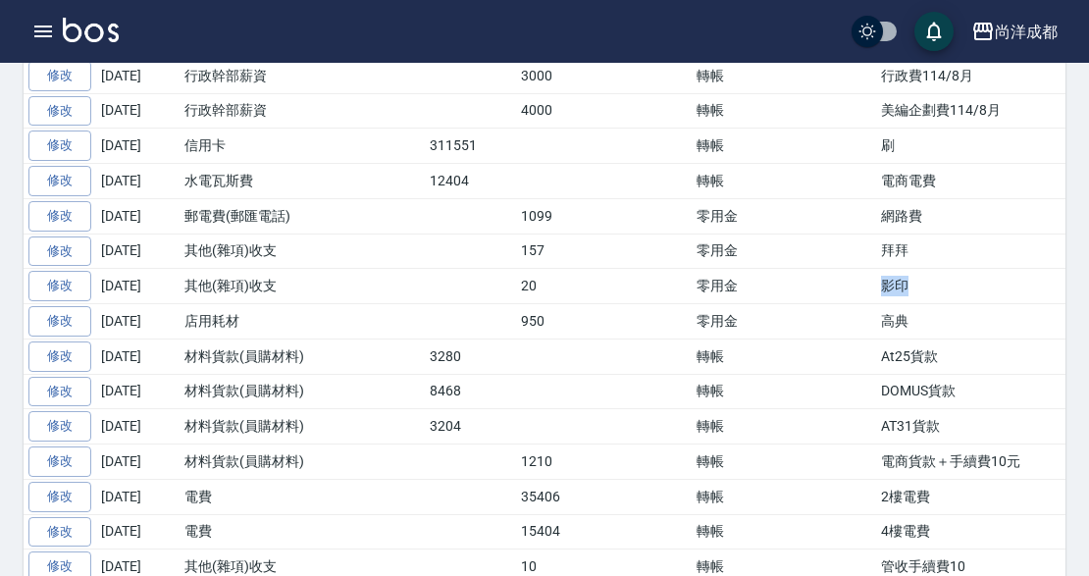
copy td "影印"
click at [808, 339] on td "高典" at bounding box center [1087, 321] width 423 height 35
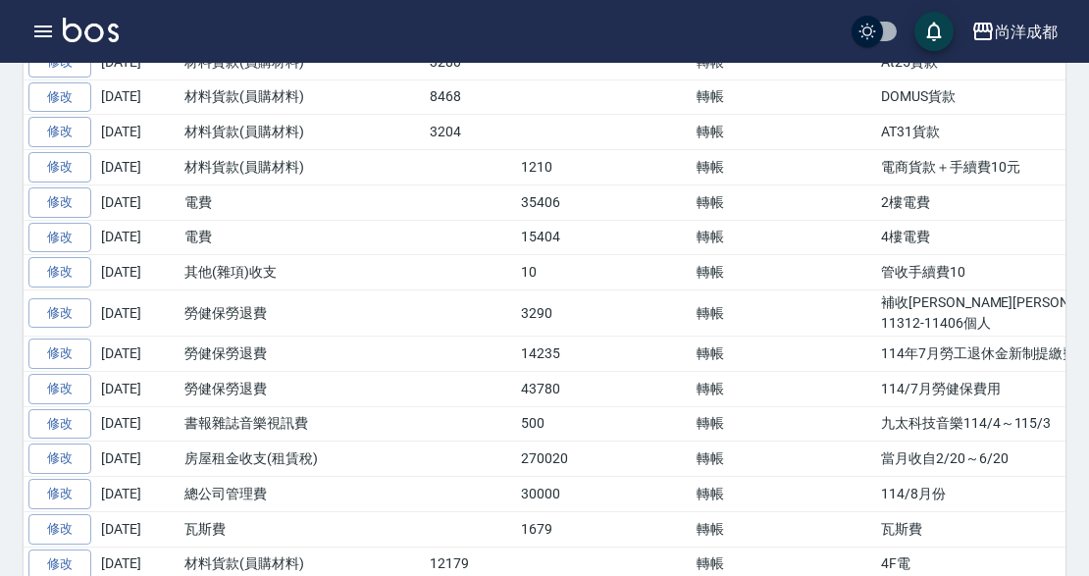
scroll to position [1374, 0]
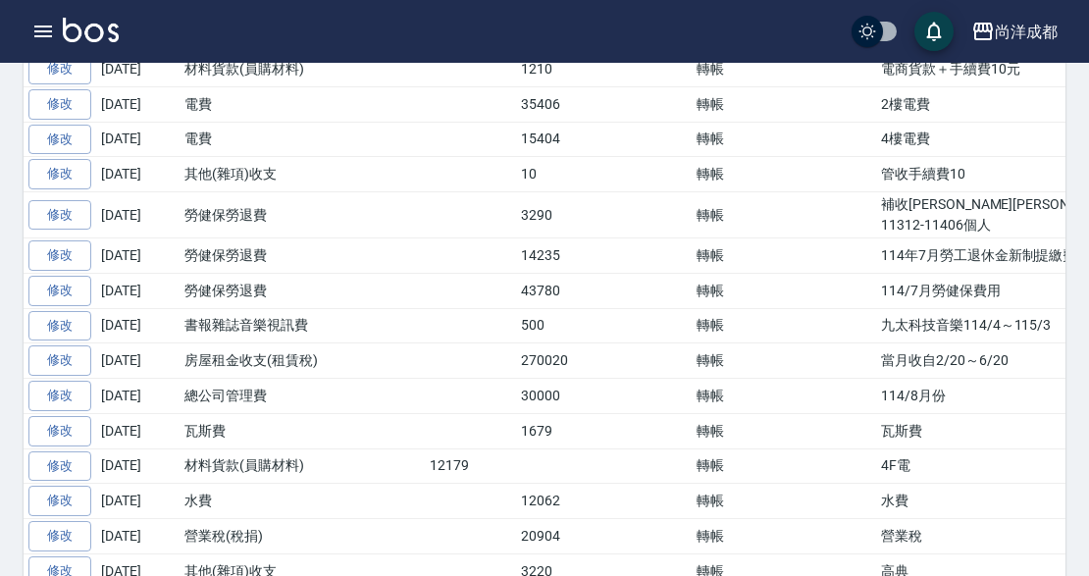
drag, startPoint x: 955, startPoint y: 278, endPoint x: 931, endPoint y: 272, distance: 24.3
click at [808, 238] on td "補收陳光彥眷屬陳洛安健保費用 11312-11406個人" at bounding box center [1087, 215] width 423 height 46
drag, startPoint x: 883, startPoint y: 269, endPoint x: 1071, endPoint y: 262, distance: 188.5
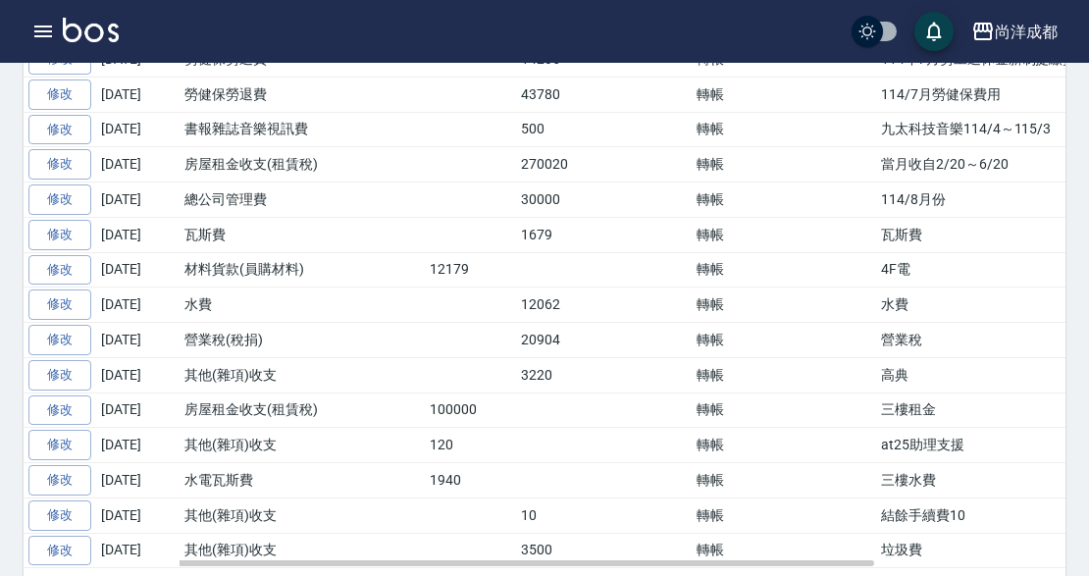
scroll to position [1668, 0]
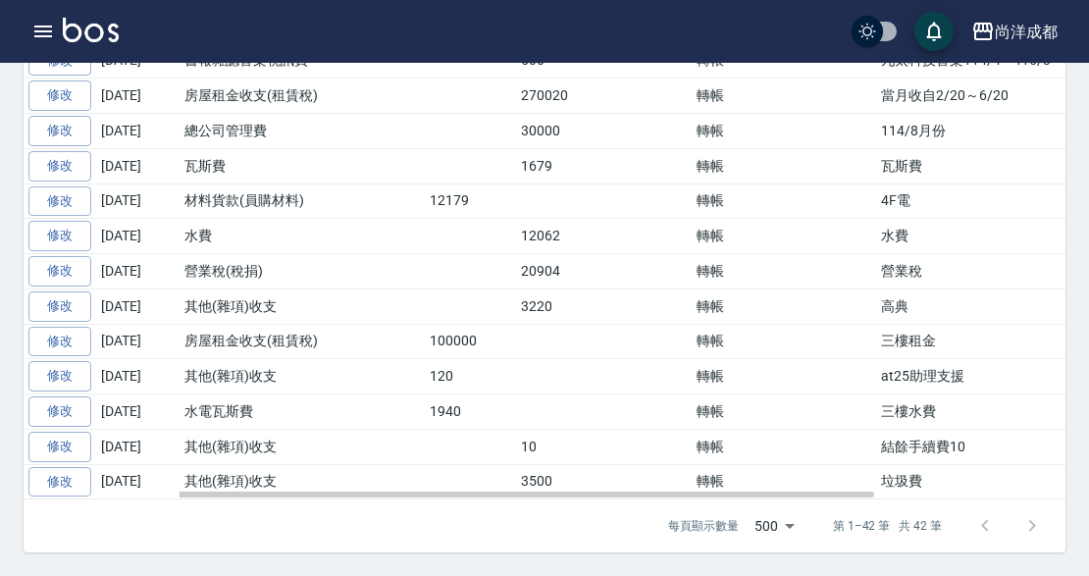
click at [528, 324] on td "3220" at bounding box center [561, 305] width 91 height 35
drag, startPoint x: 914, startPoint y: 306, endPoint x: 925, endPoint y: 306, distance: 10.8
click at [808, 289] on td "營業稅" at bounding box center [1087, 271] width 423 height 35
drag, startPoint x: 429, startPoint y: 376, endPoint x: 491, endPoint y: 376, distance: 61.8
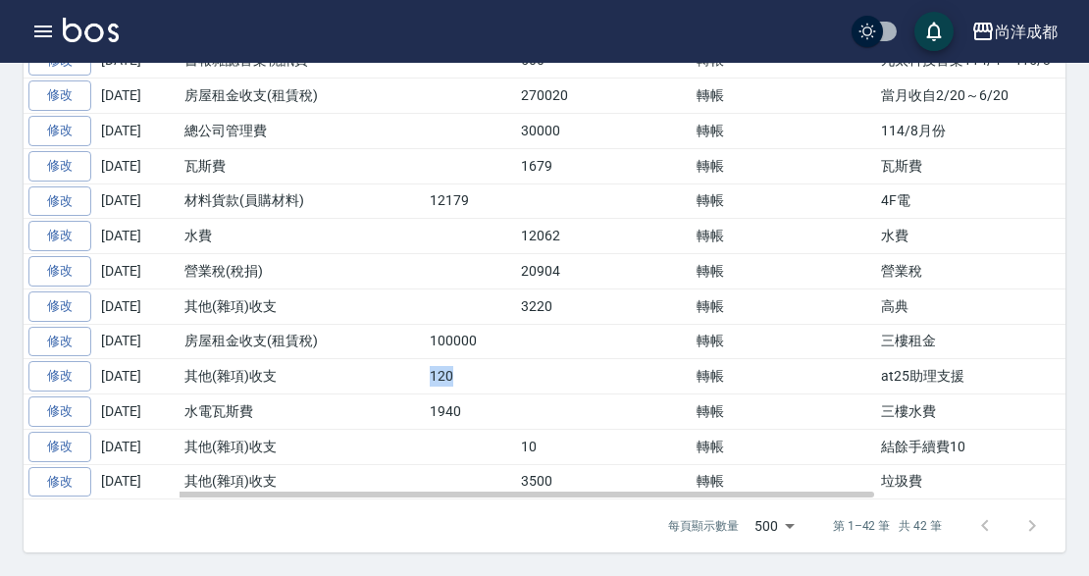
click at [491, 376] on td "120" at bounding box center [470, 376] width 91 height 35
drag, startPoint x: 497, startPoint y: 439, endPoint x: 426, endPoint y: 429, distance: 72.3
click at [497, 439] on td at bounding box center [470, 446] width 91 height 35
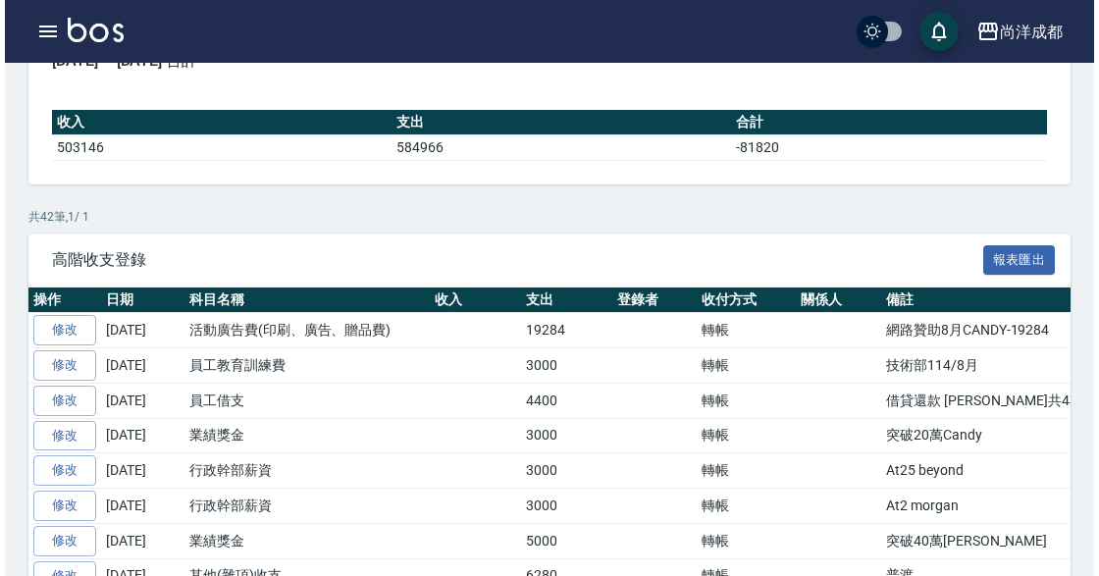
scroll to position [0, 0]
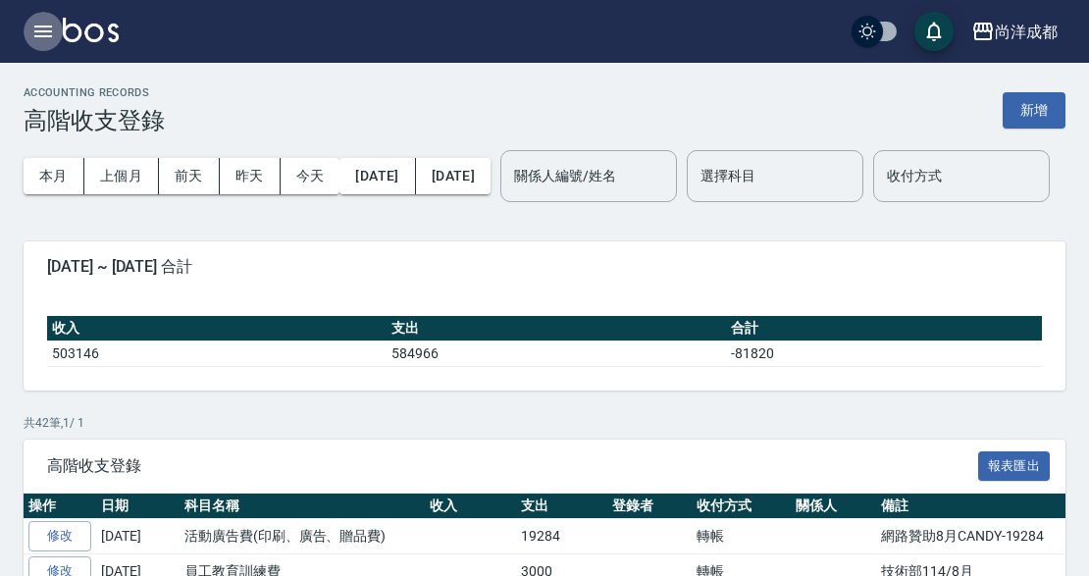
click at [26, 25] on button "button" at bounding box center [43, 31] width 39 height 39
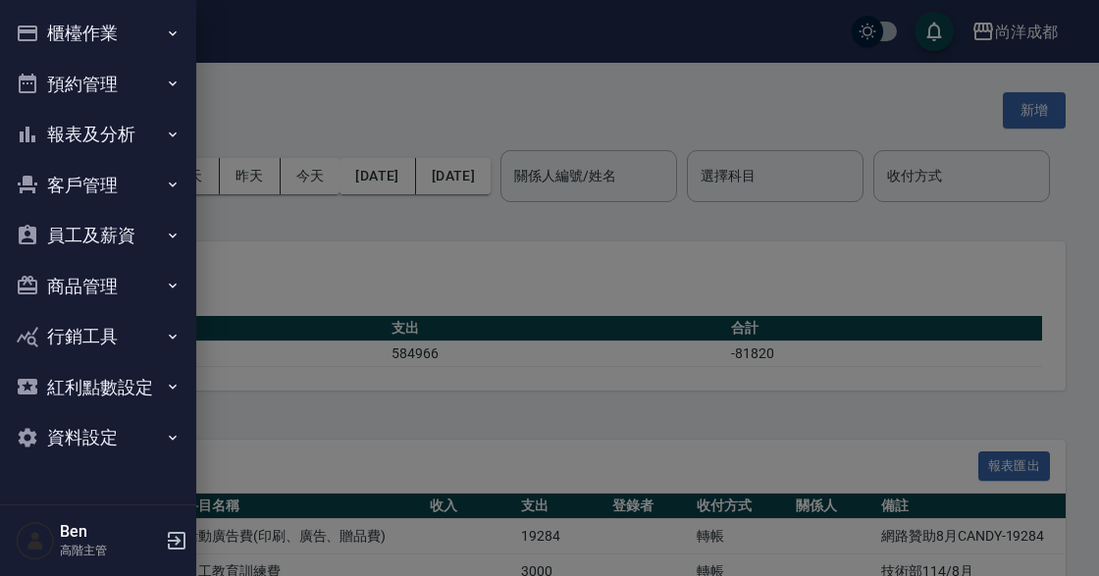
click at [107, 138] on button "報表及分析" at bounding box center [98, 134] width 181 height 51
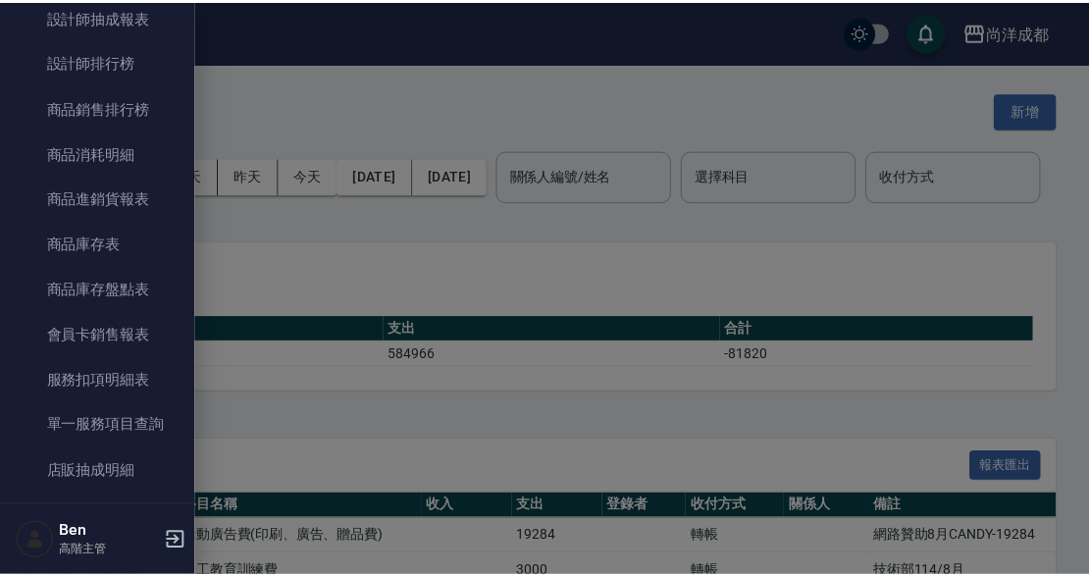
scroll to position [981, 0]
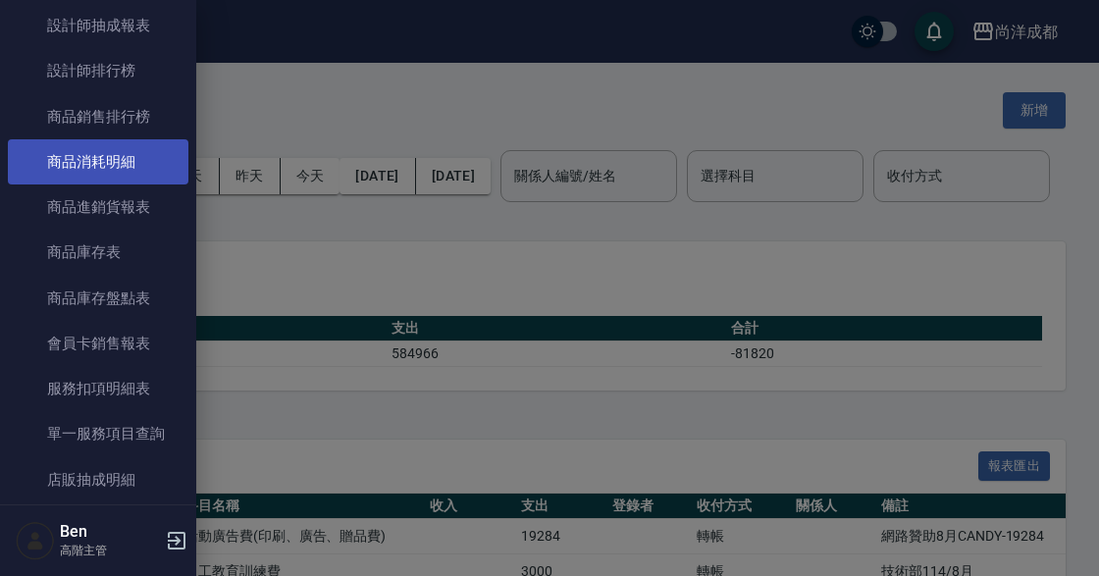
click at [132, 174] on link "商品消耗明細" at bounding box center [98, 161] width 181 height 45
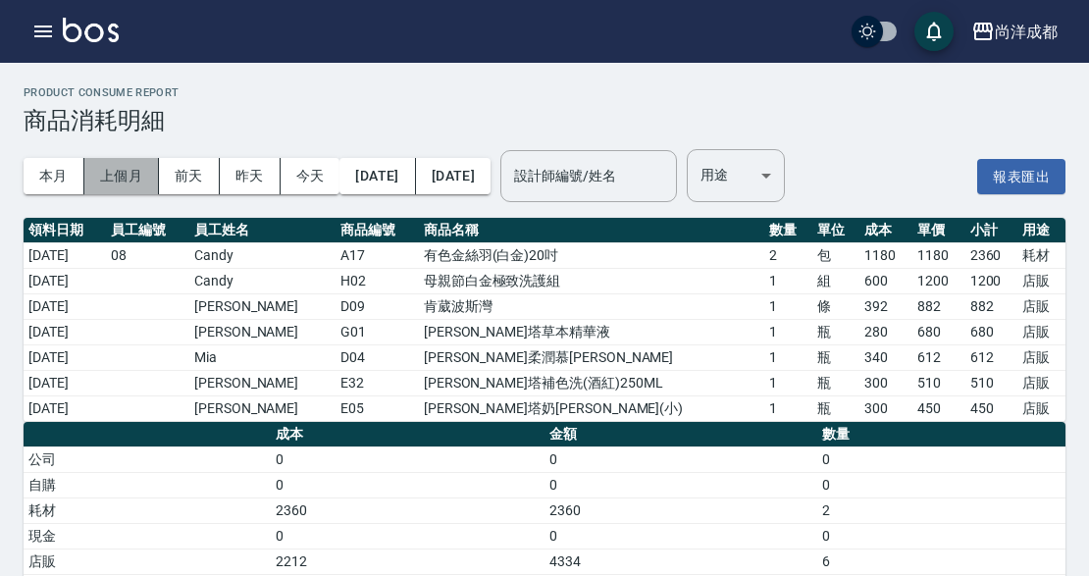
click at [131, 164] on button "上個月" at bounding box center [121, 176] width 75 height 36
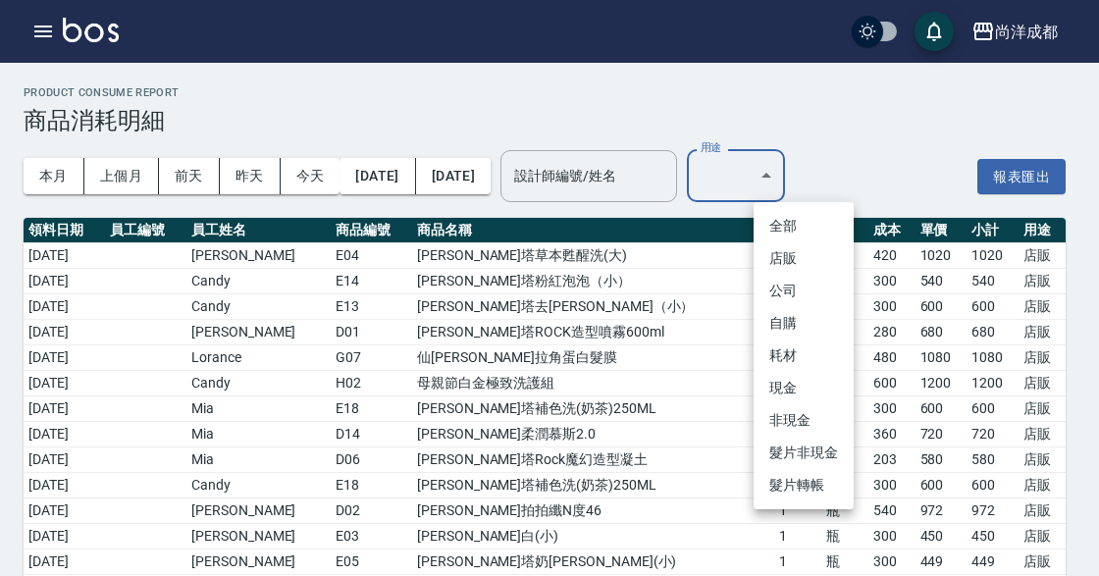
click at [786, 319] on li "自購" at bounding box center [803, 323] width 100 height 32
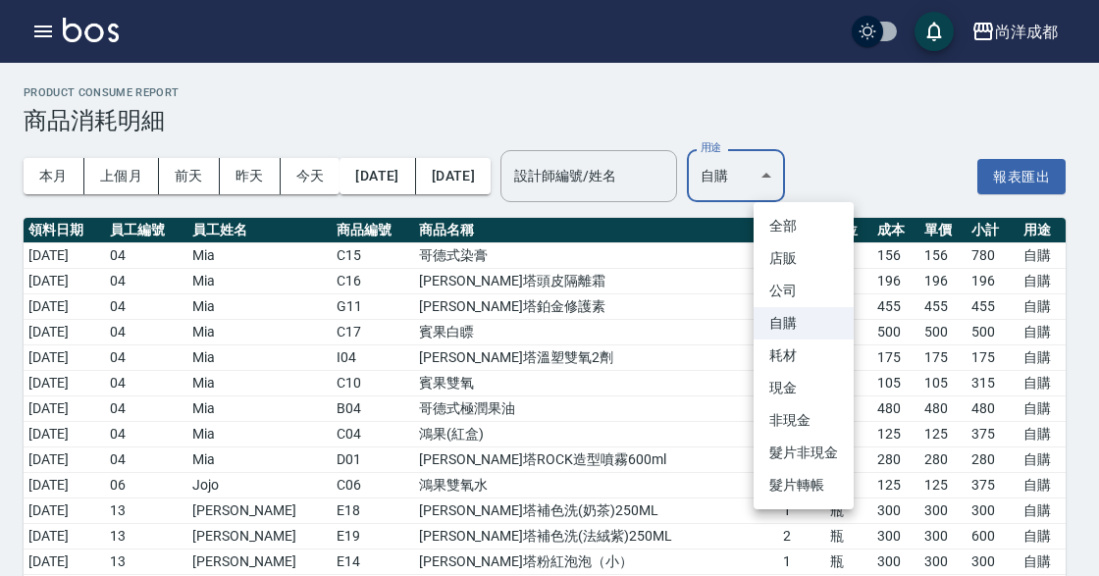
click at [622, 341] on div at bounding box center [549, 288] width 1099 height 576
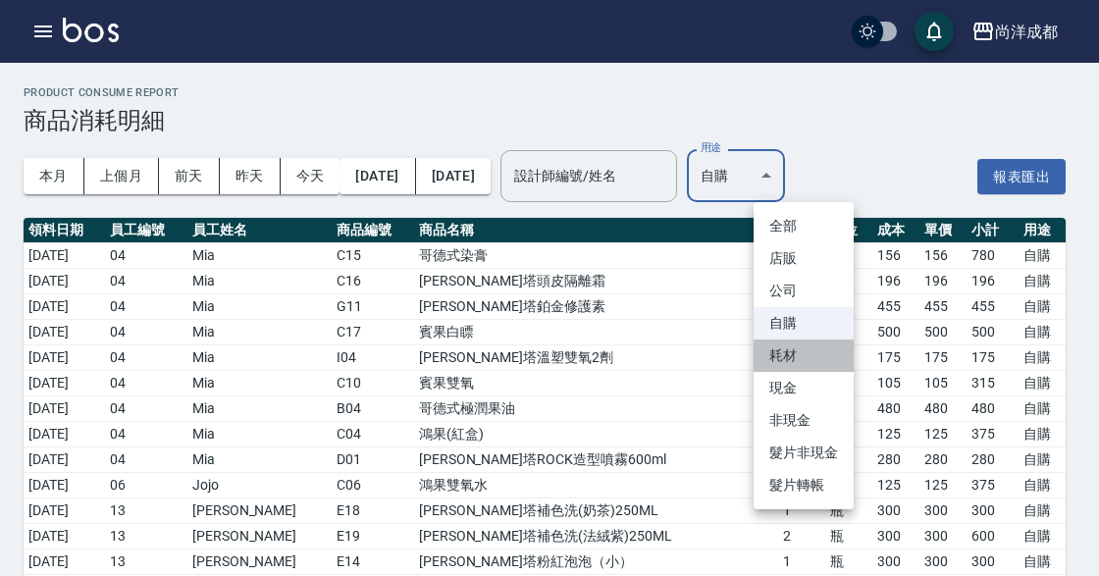
click at [790, 366] on li "耗材" at bounding box center [803, 355] width 100 height 32
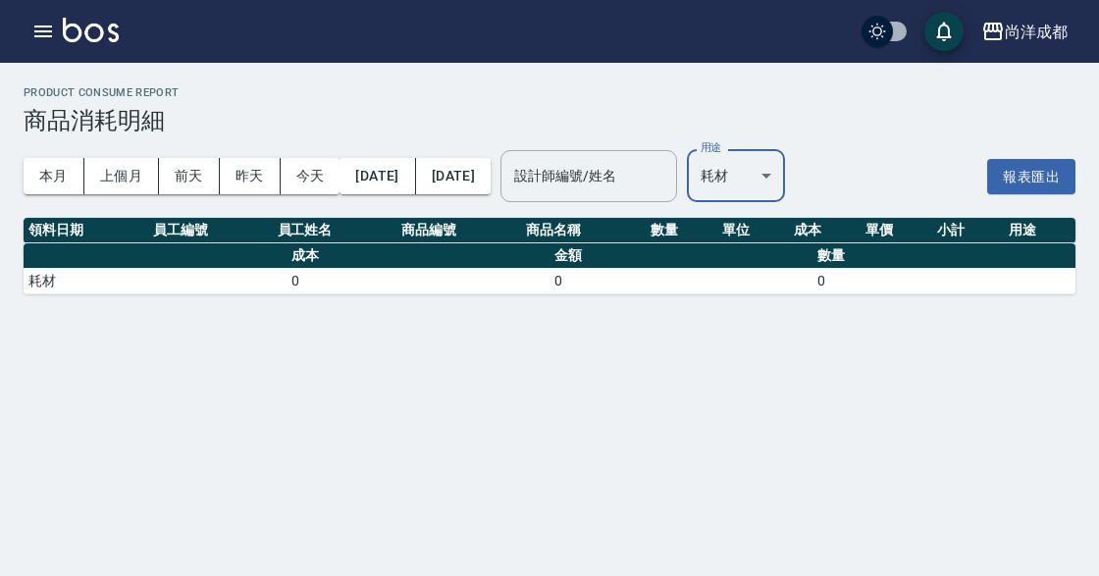
click at [806, 178] on body "尚洋成都 登出 櫃檯作業 打帳單 帳單列表 掛單列表 座位開單 營業儀表板 現金收支登錄 高階收支登錄 材料自購登錄 每日結帳 排班表 現場電腦打卡 掃碼打卡…" at bounding box center [549, 288] width 1099 height 576
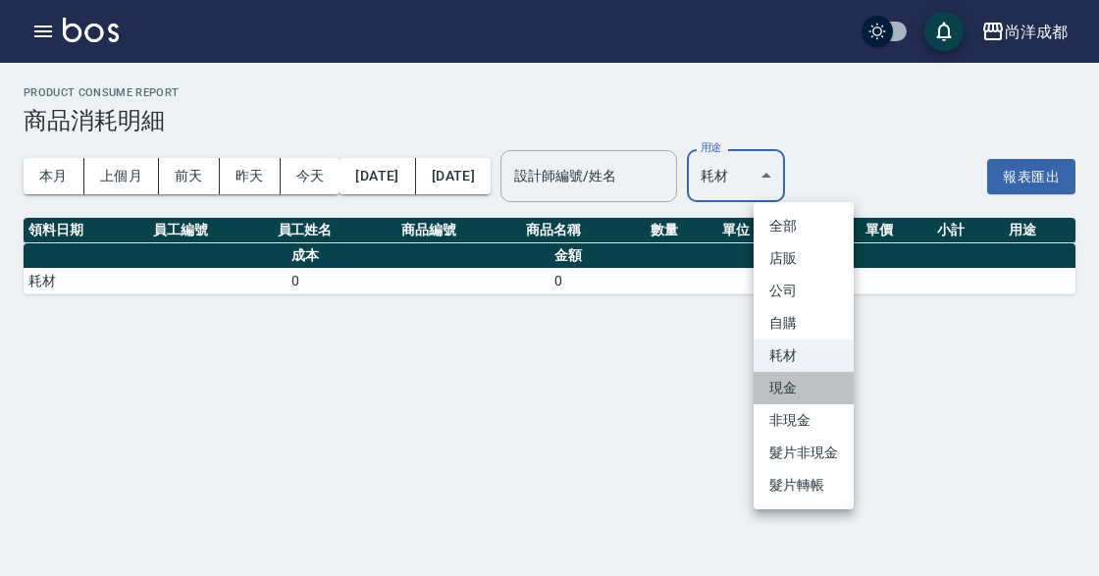
click at [779, 388] on li "現金" at bounding box center [803, 388] width 100 height 32
type input "現金"
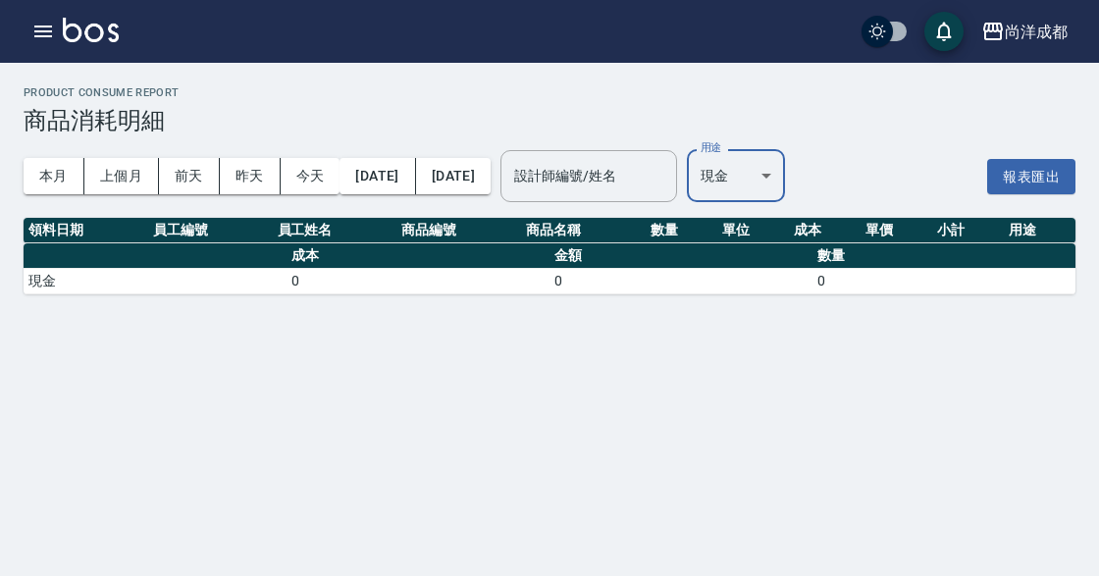
click at [303, 117] on h3 "商品消耗明細" at bounding box center [550, 120] width 1052 height 27
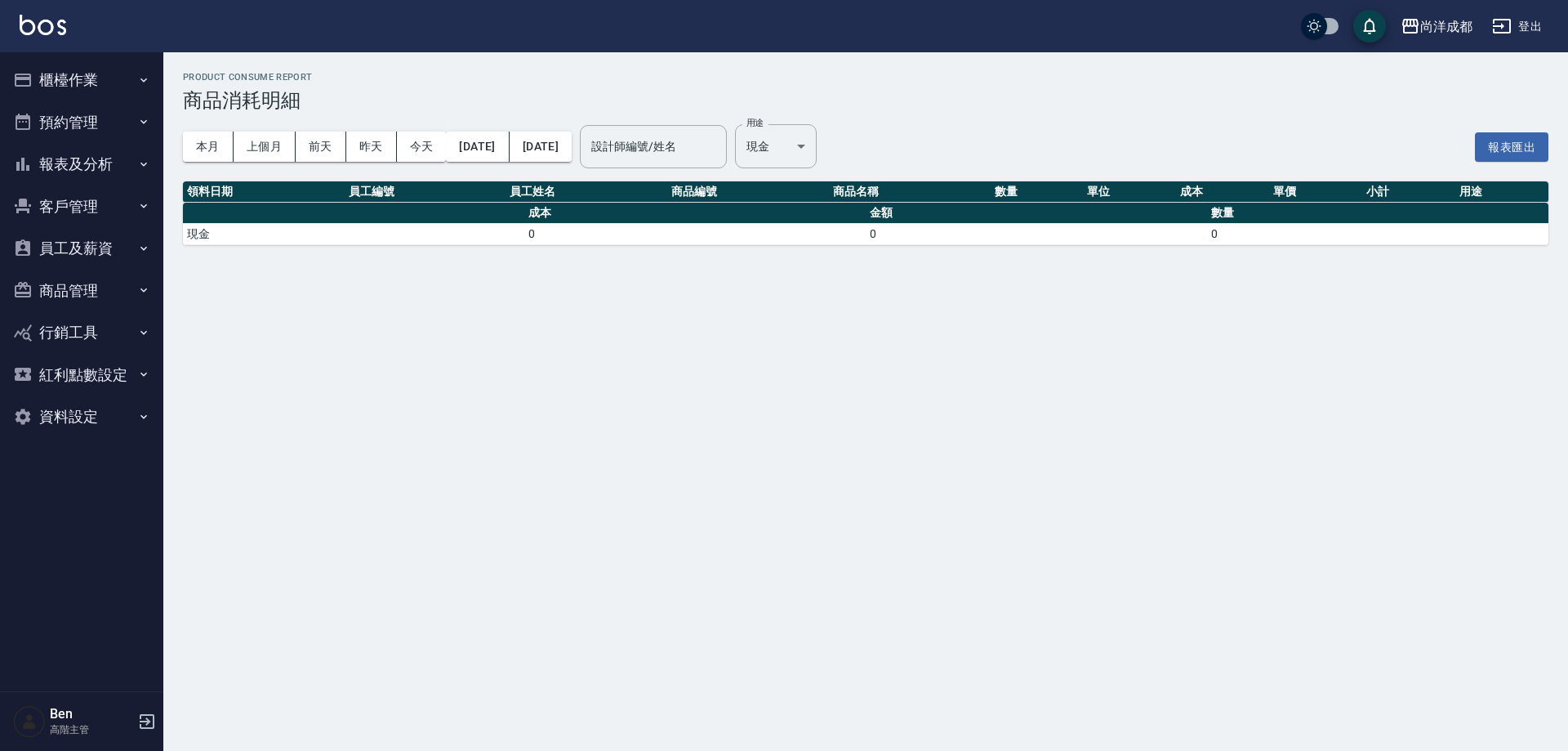
click at [102, 171] on button "報表及分析" at bounding box center [82, 164] width 151 height 42
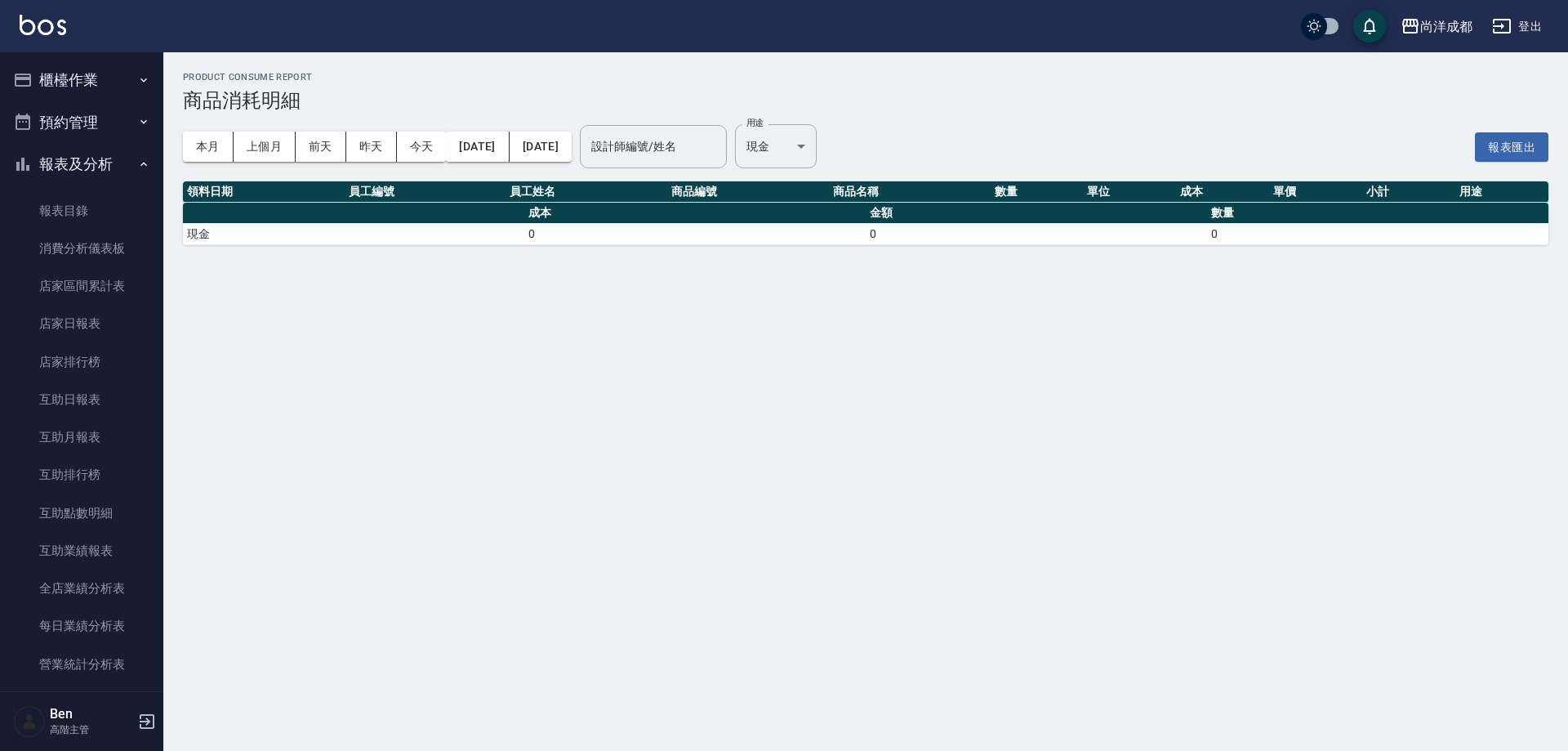
click at [672, 417] on div "Product Consume Report 商品消耗明細 本月 上個月 前天 昨天 今天 2025/08/01 2025/08/31 設計師編號/姓名 設計…" at bounding box center [784, 376] width 1568 height 751
click at [672, 28] on button "登出" at bounding box center [1517, 27] width 63 height 30
